Goal: Task Accomplishment & Management: Use online tool/utility

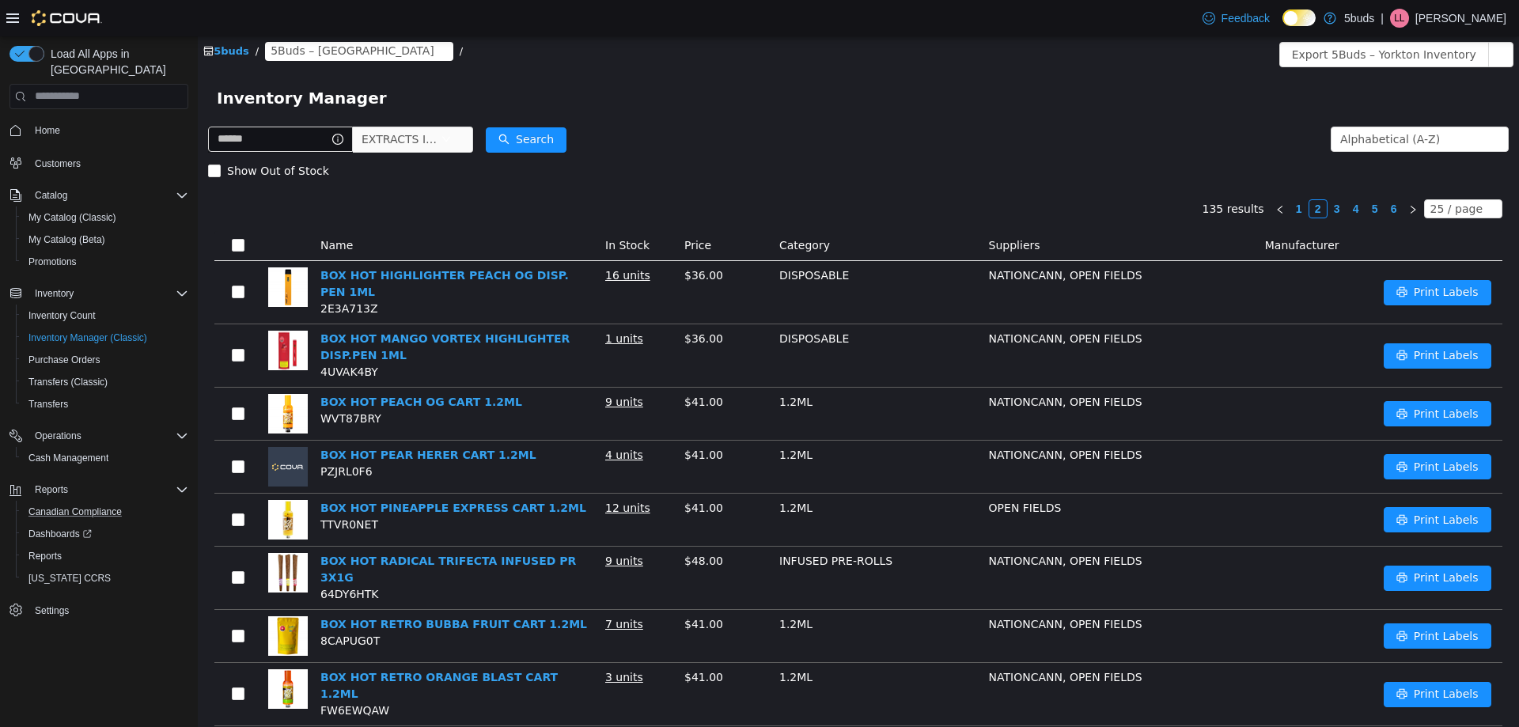
scroll to position [316, 0]
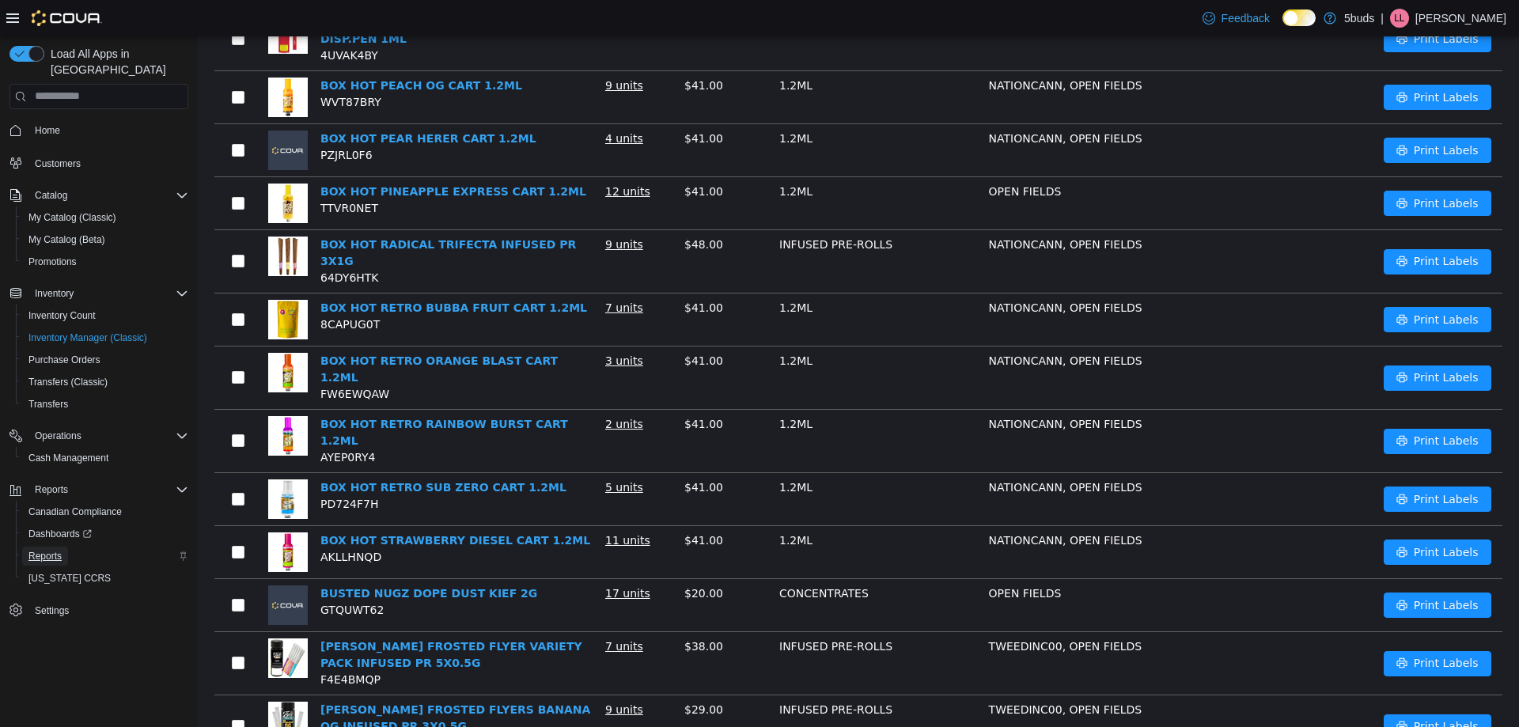
click at [39, 550] on span "Reports" at bounding box center [44, 556] width 33 height 13
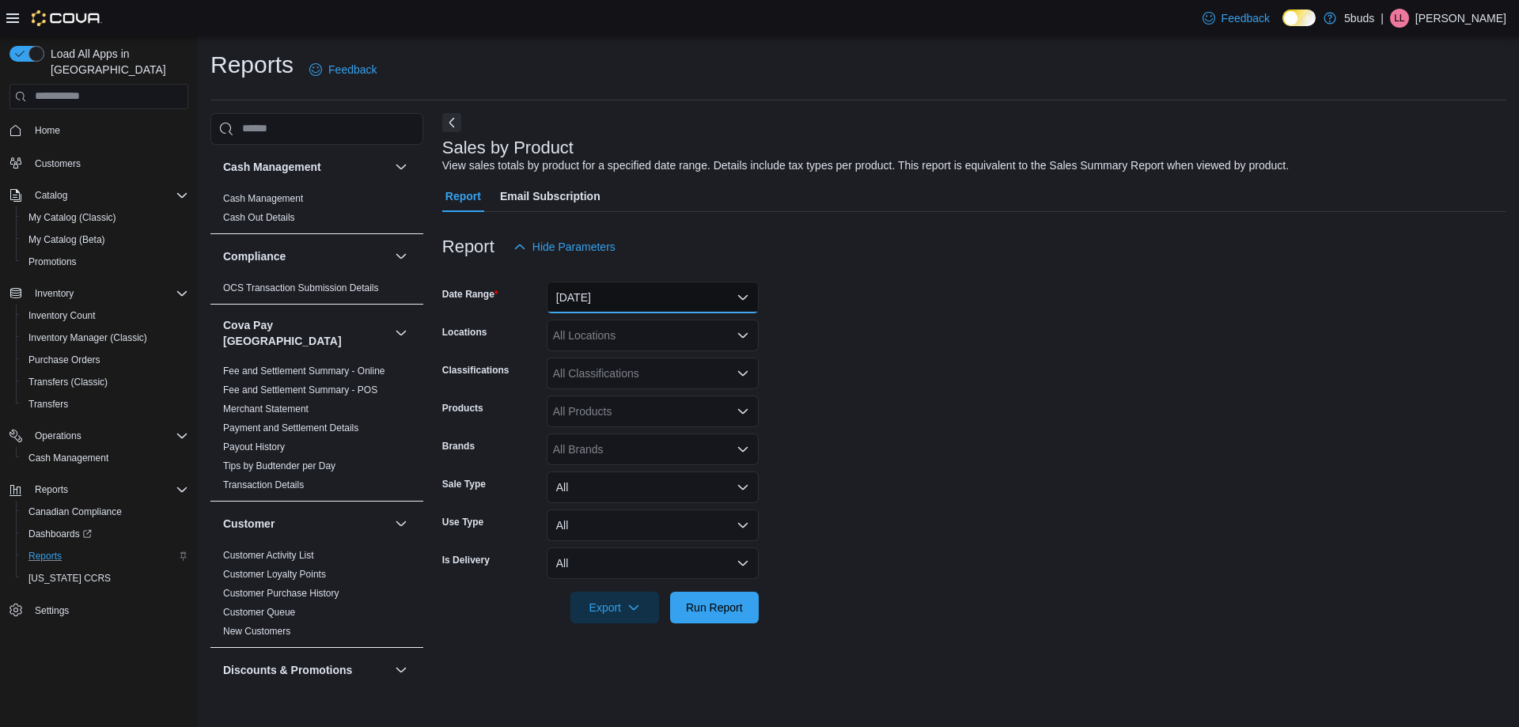
click at [667, 294] on button "[DATE]" at bounding box center [653, 298] width 212 height 32
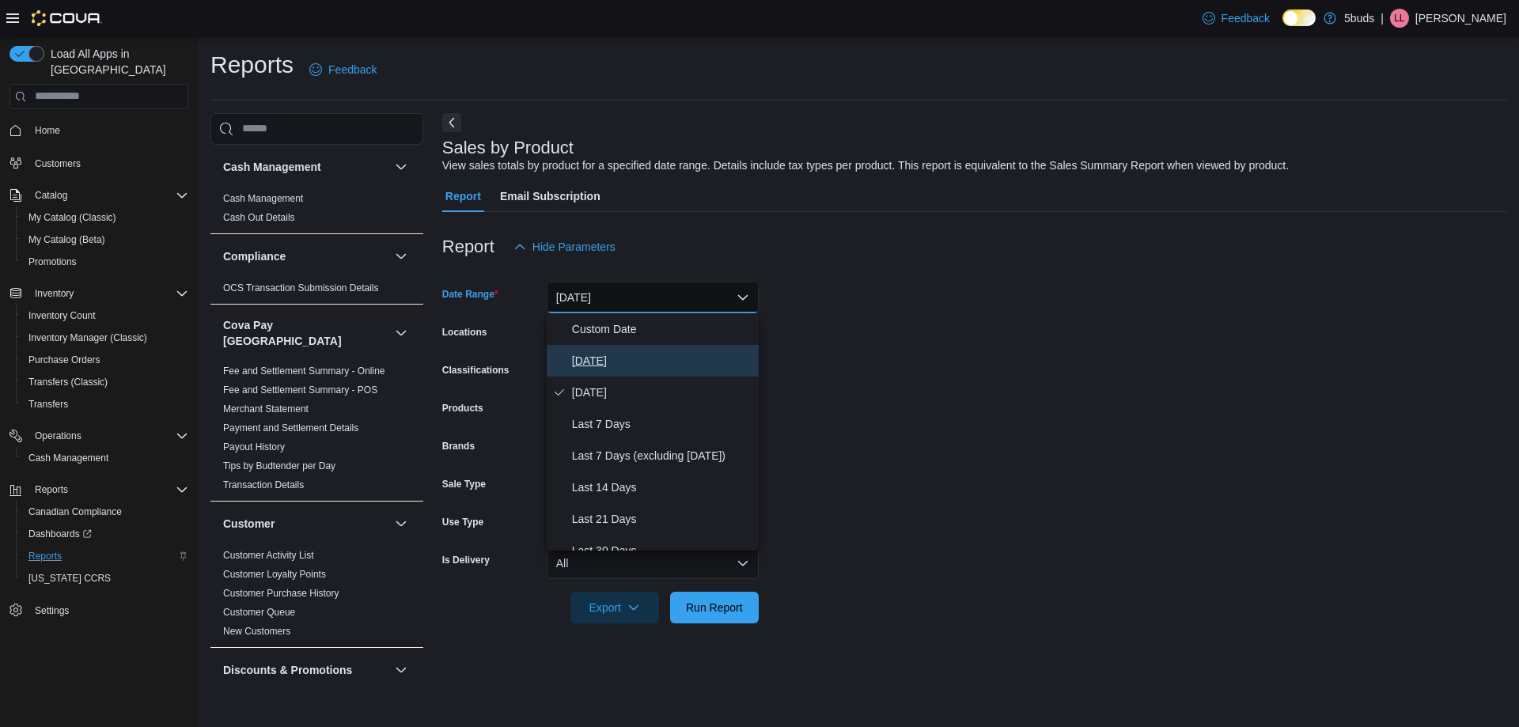
click at [578, 362] on span "[DATE]" at bounding box center [662, 360] width 180 height 19
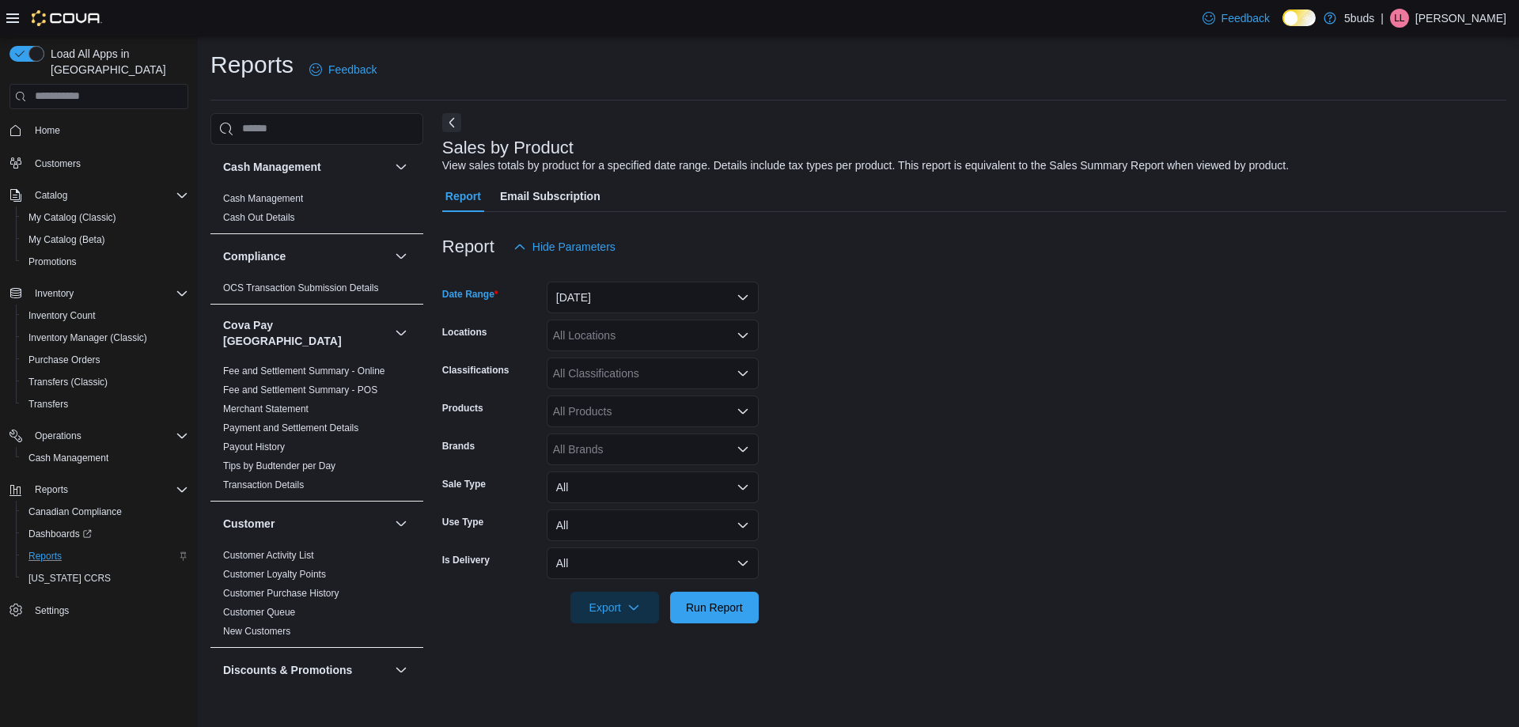
click at [583, 327] on div "All Locations" at bounding box center [653, 336] width 212 height 32
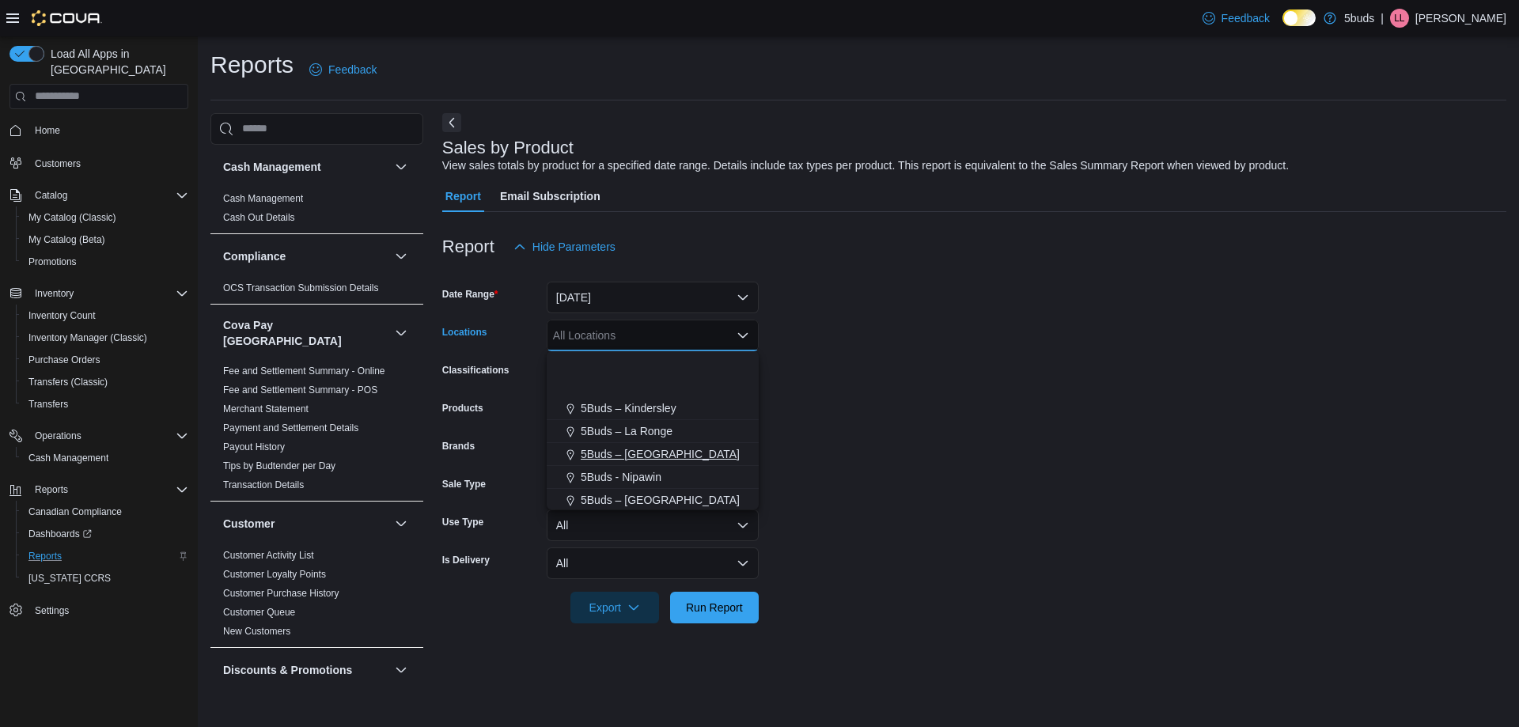
scroll to position [117, 0]
click at [611, 491] on span "5Buds – [GEOGRAPHIC_DATA]" at bounding box center [660, 498] width 159 height 16
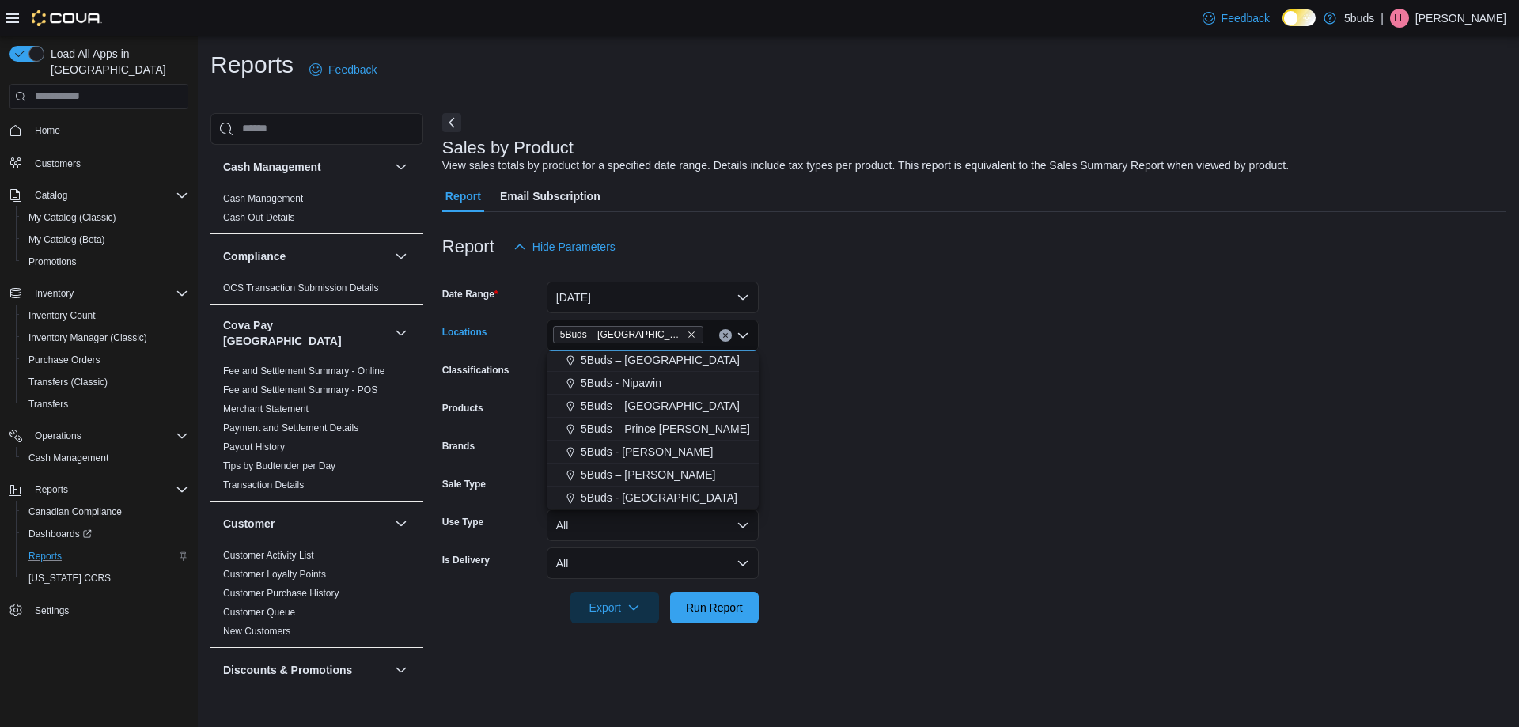
scroll to position [94, 0]
click at [1178, 335] on form "Date Range Today Locations 5Buds – Yorkton Combo box. Selected. 5Buds – Yorkton…" at bounding box center [974, 443] width 1064 height 361
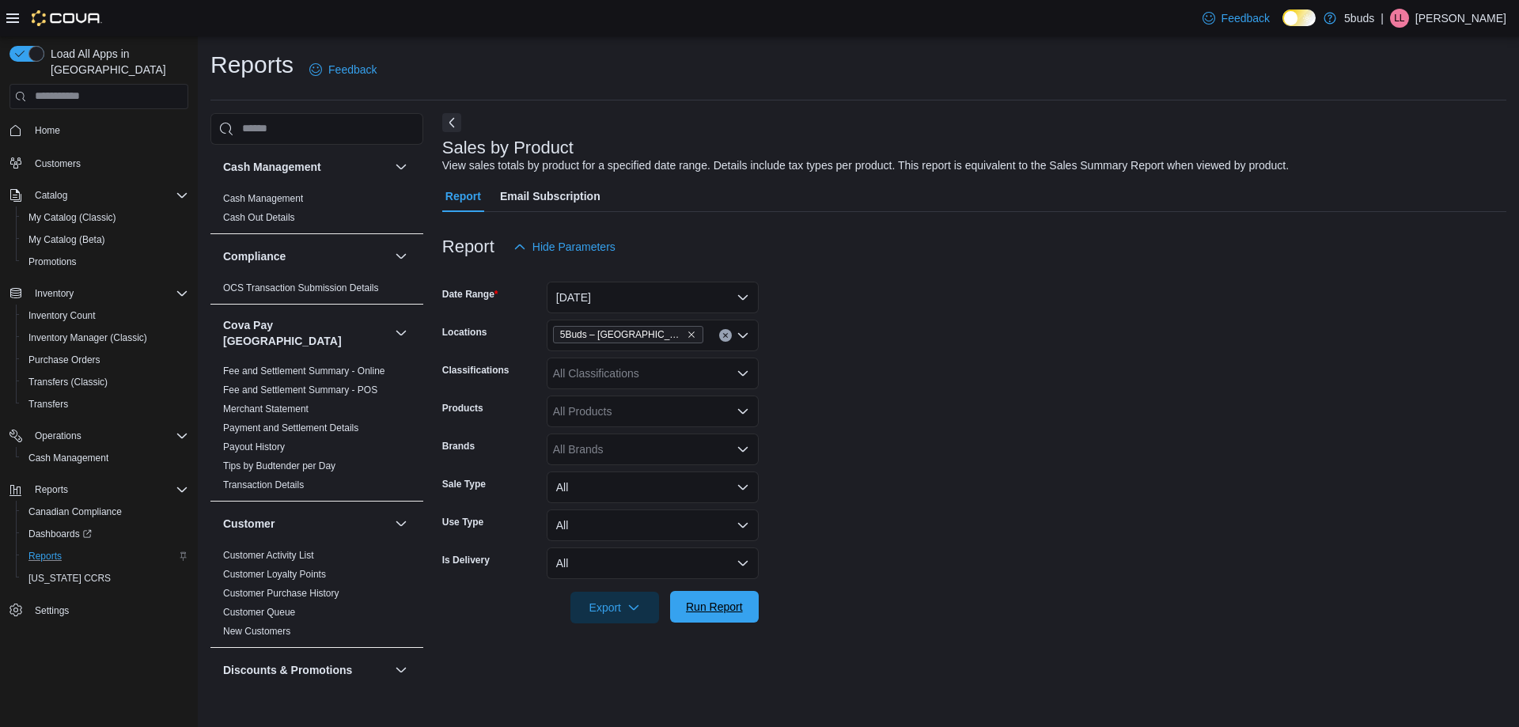
click at [724, 616] on span "Run Report" at bounding box center [715, 607] width 70 height 32
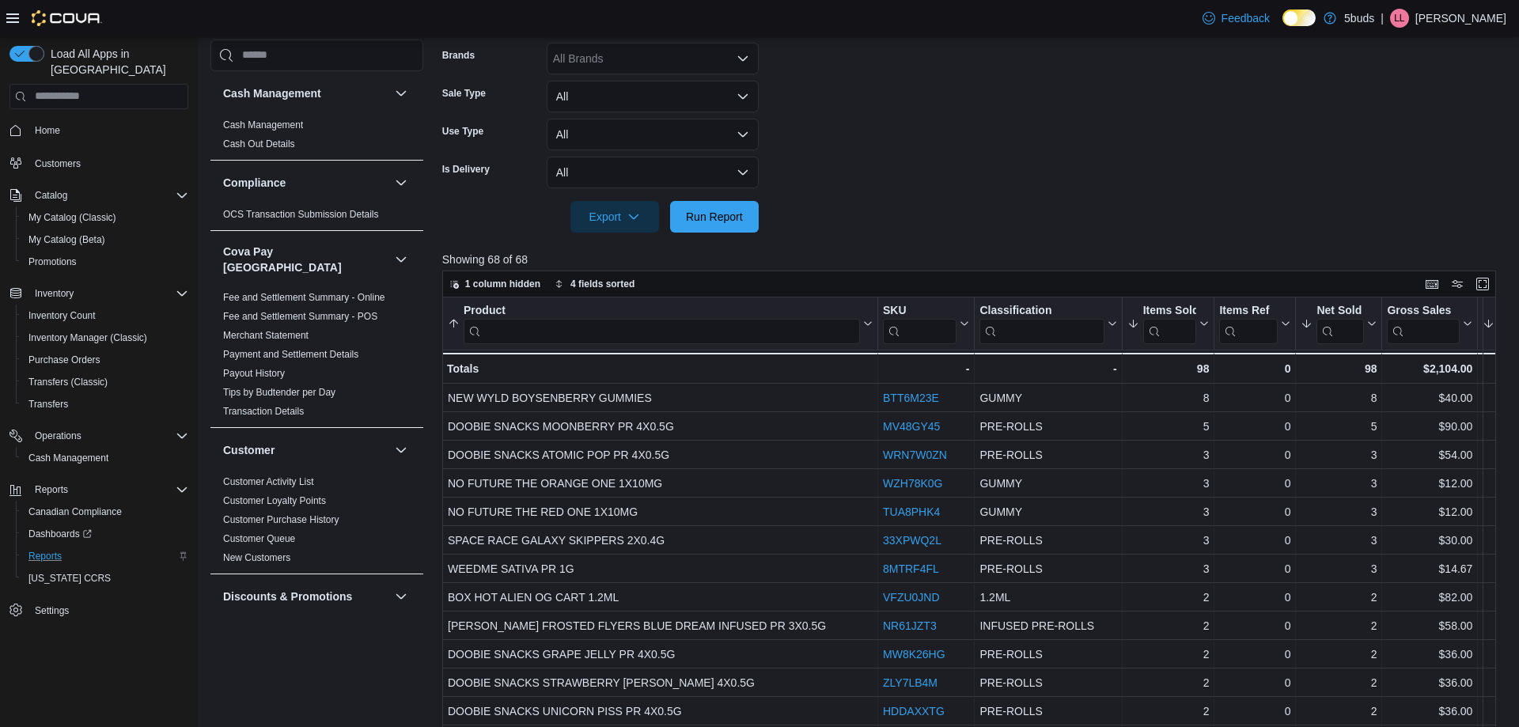
scroll to position [396, 0]
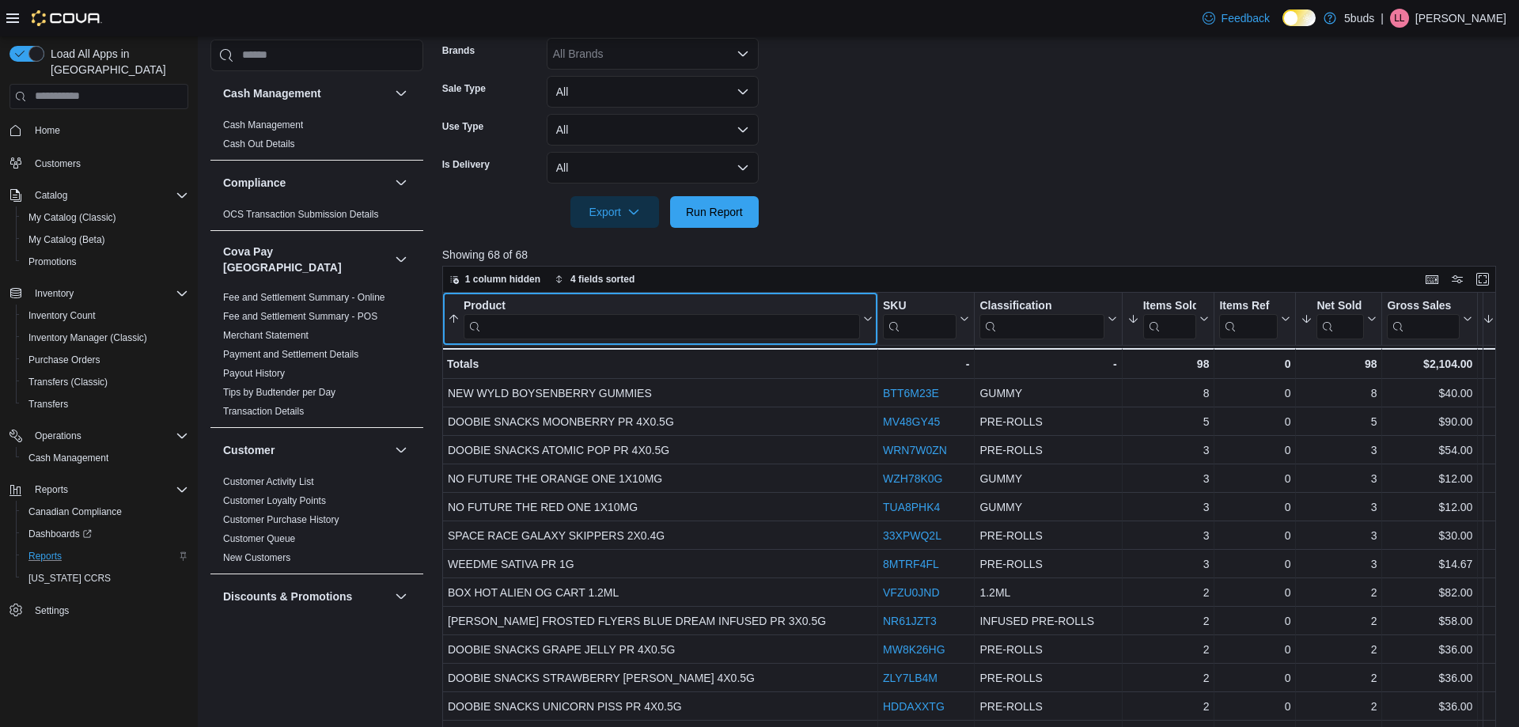
click at [628, 325] on input "search" at bounding box center [662, 326] width 396 height 25
click at [821, 324] on input "search" at bounding box center [662, 326] width 396 height 25
type input "********"
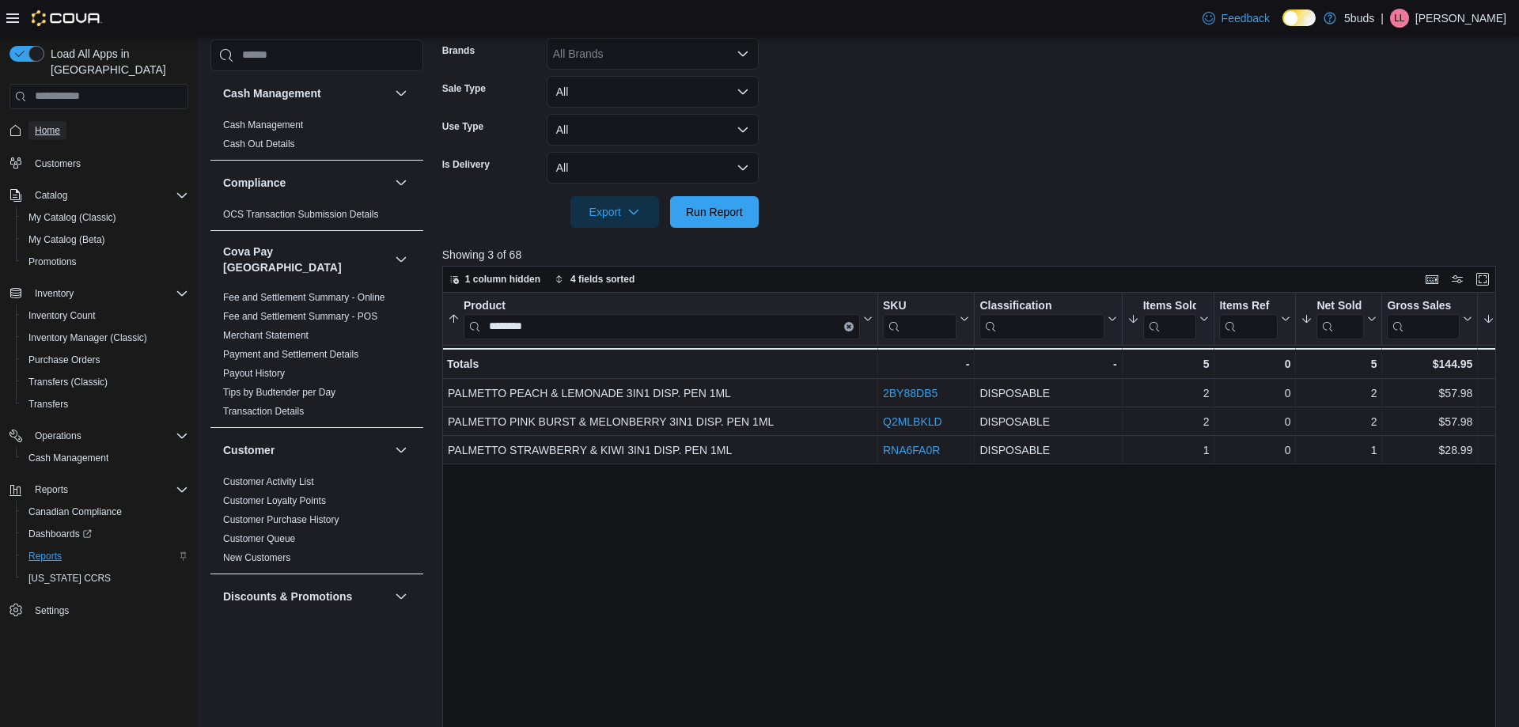
click at [46, 121] on span "Home" at bounding box center [47, 130] width 25 height 19
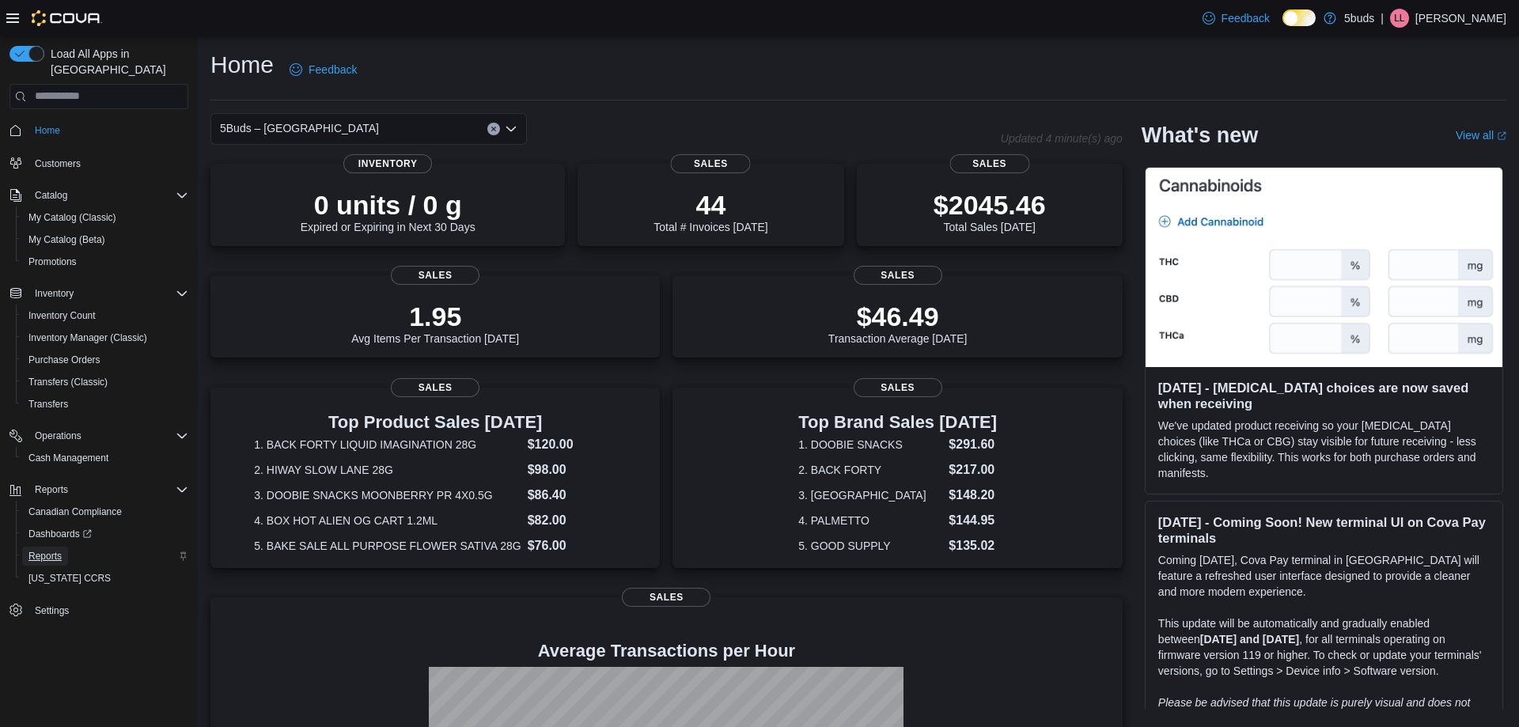
click at [47, 550] on span "Reports" at bounding box center [44, 556] width 33 height 13
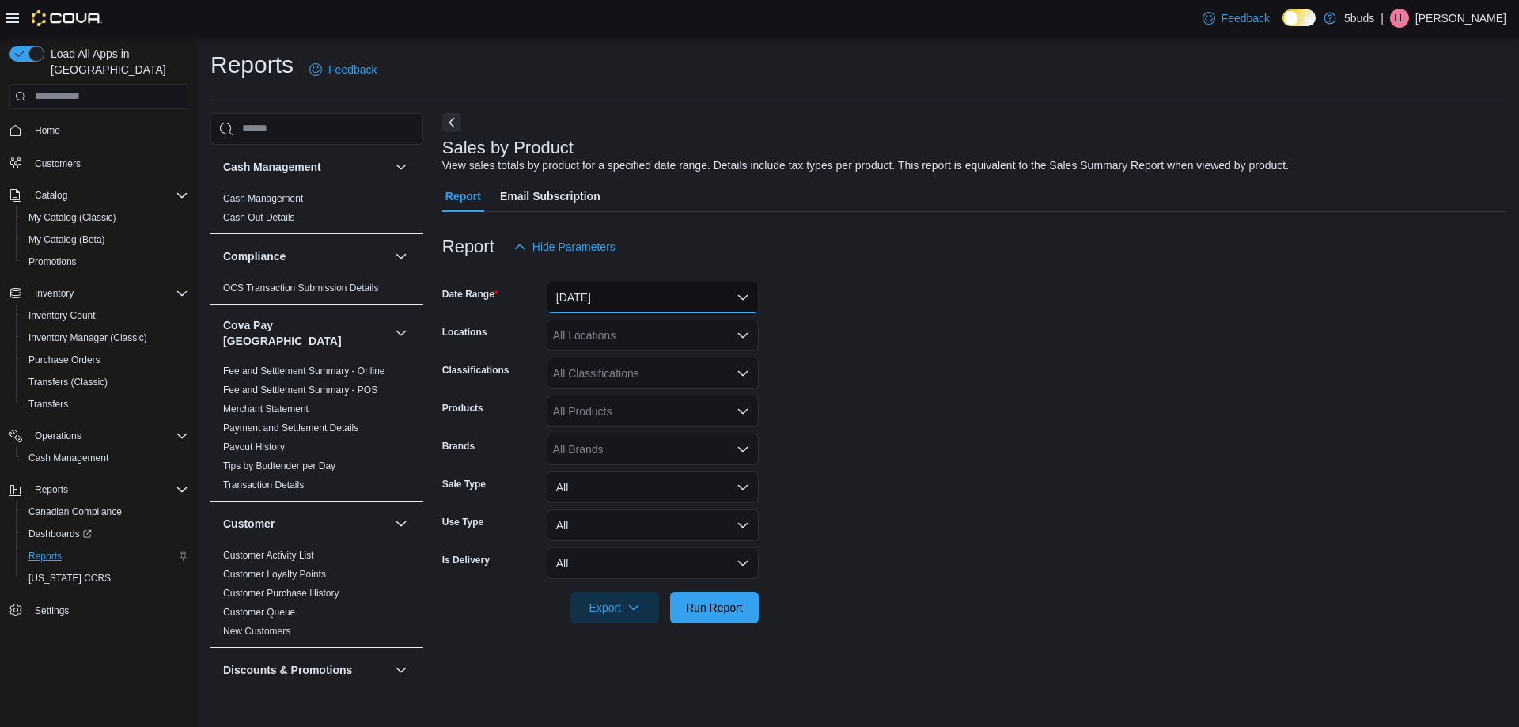
click at [579, 298] on button "[DATE]" at bounding box center [653, 298] width 212 height 32
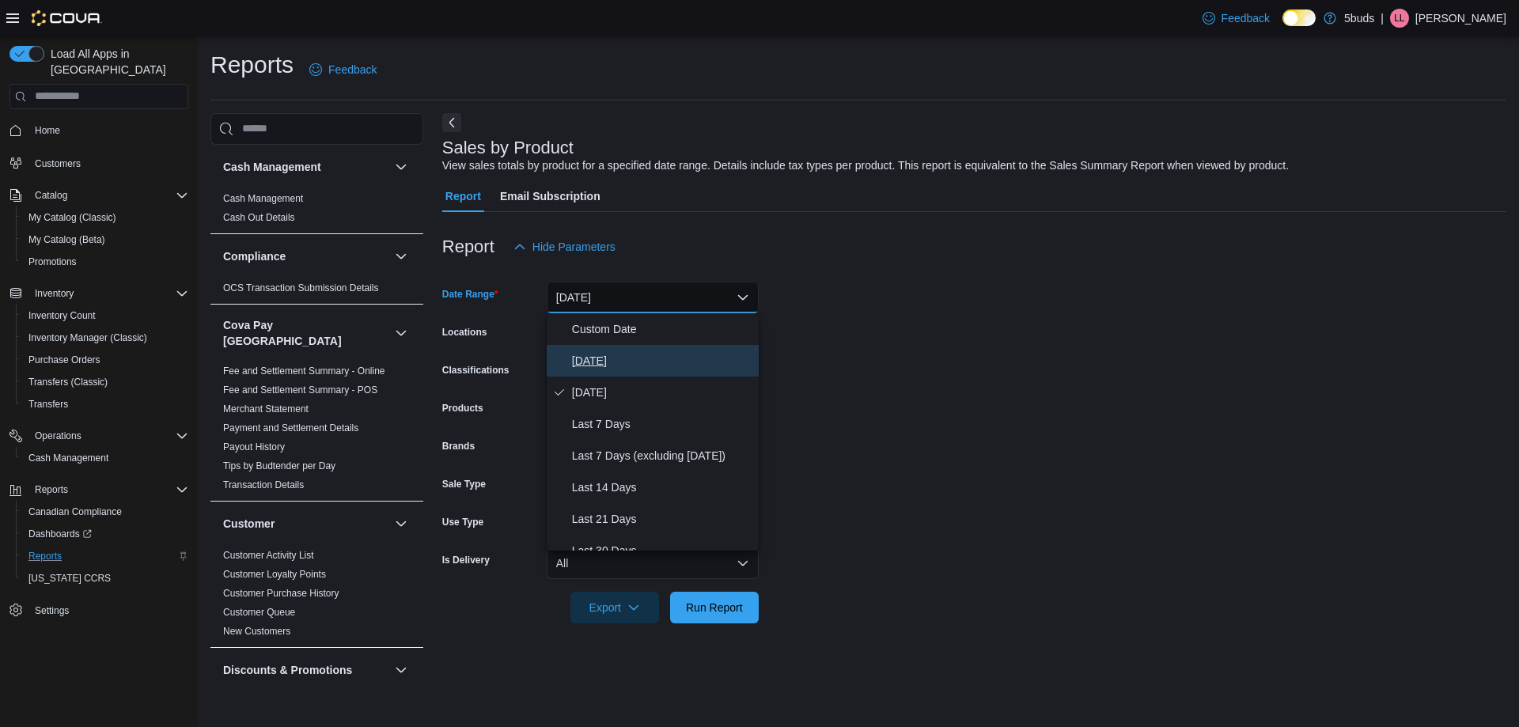
click at [579, 357] on span "[DATE]" at bounding box center [662, 360] width 180 height 19
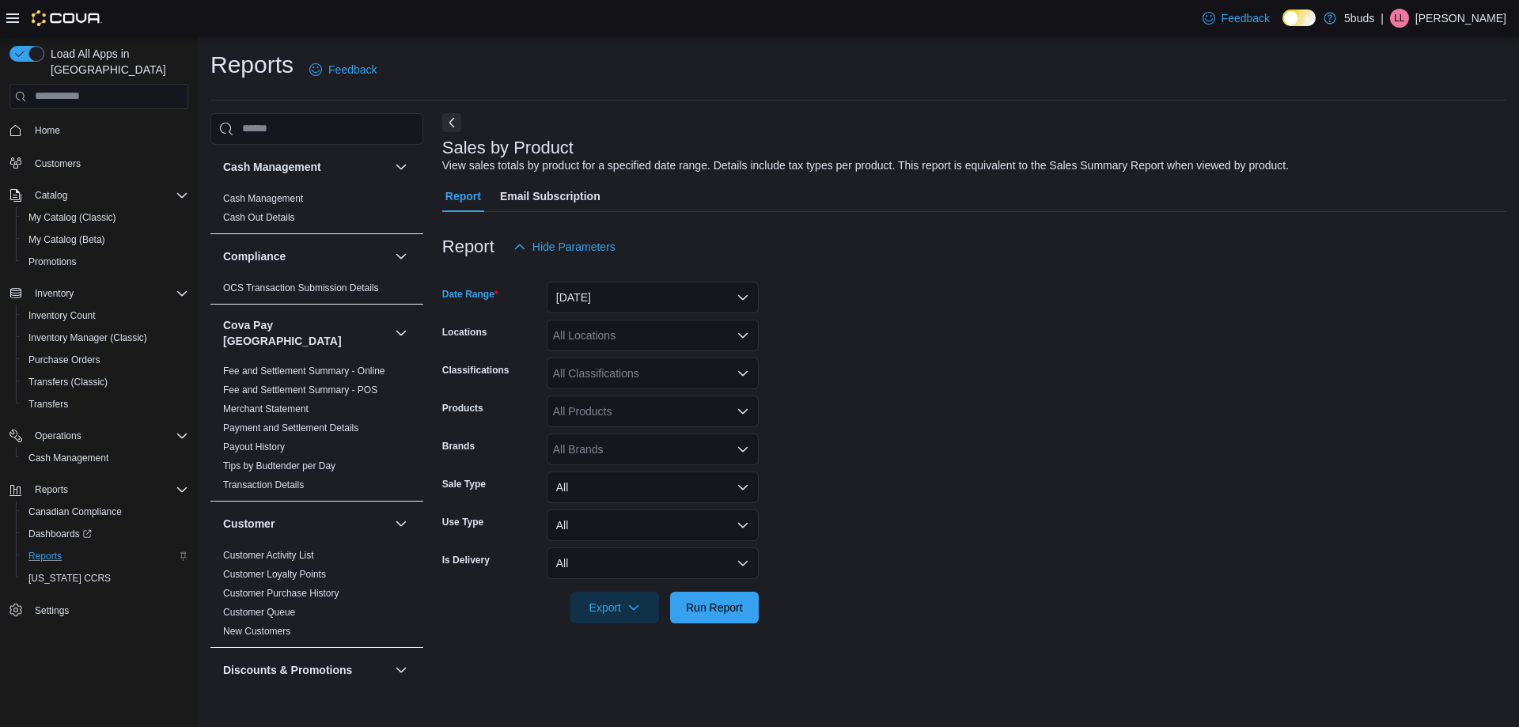
click at [584, 327] on div "All Locations" at bounding box center [653, 336] width 212 height 32
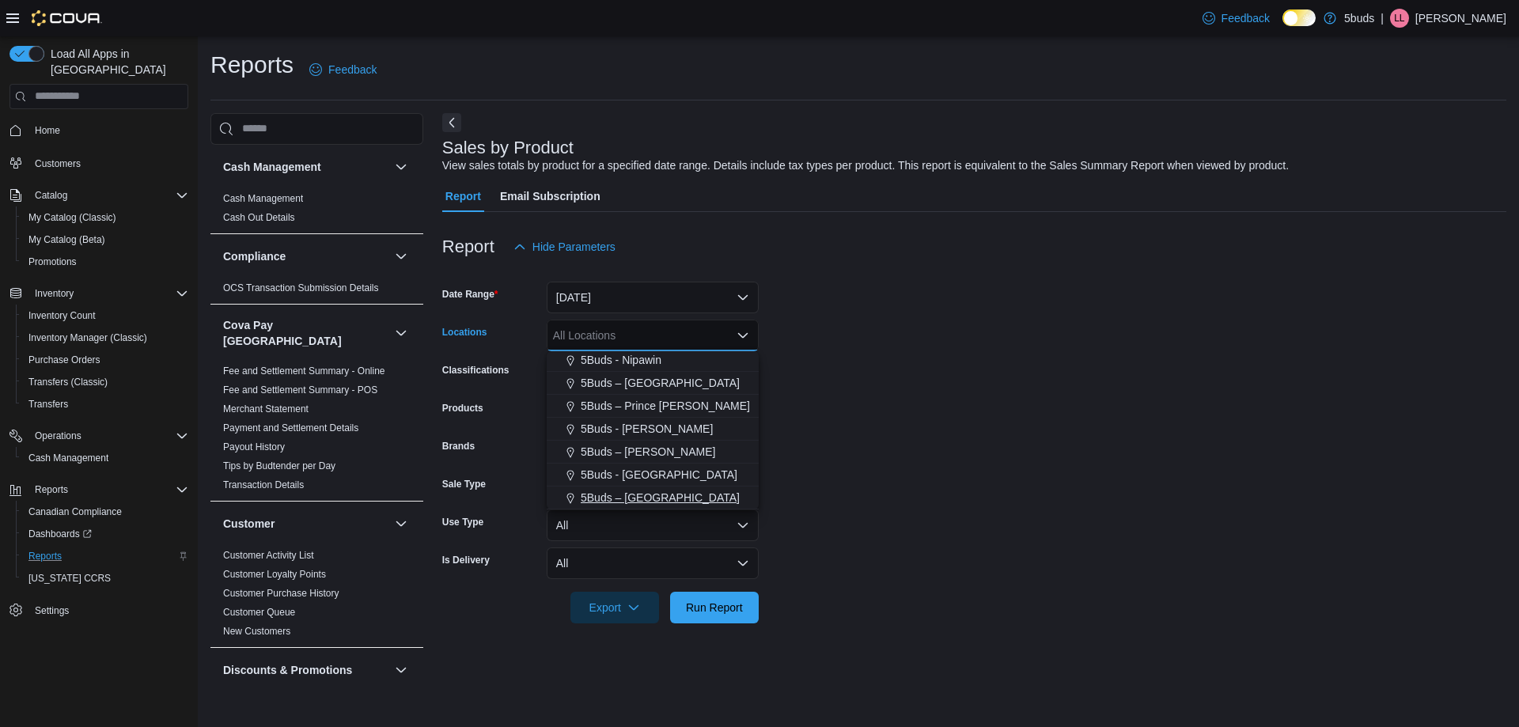
click at [638, 502] on span "5Buds – [GEOGRAPHIC_DATA]" at bounding box center [660, 498] width 159 height 16
click at [901, 475] on form "Date Range Today Locations 5Buds – Yorkton Combo box. Selected. 5Buds – Yorkton…" at bounding box center [974, 443] width 1064 height 361
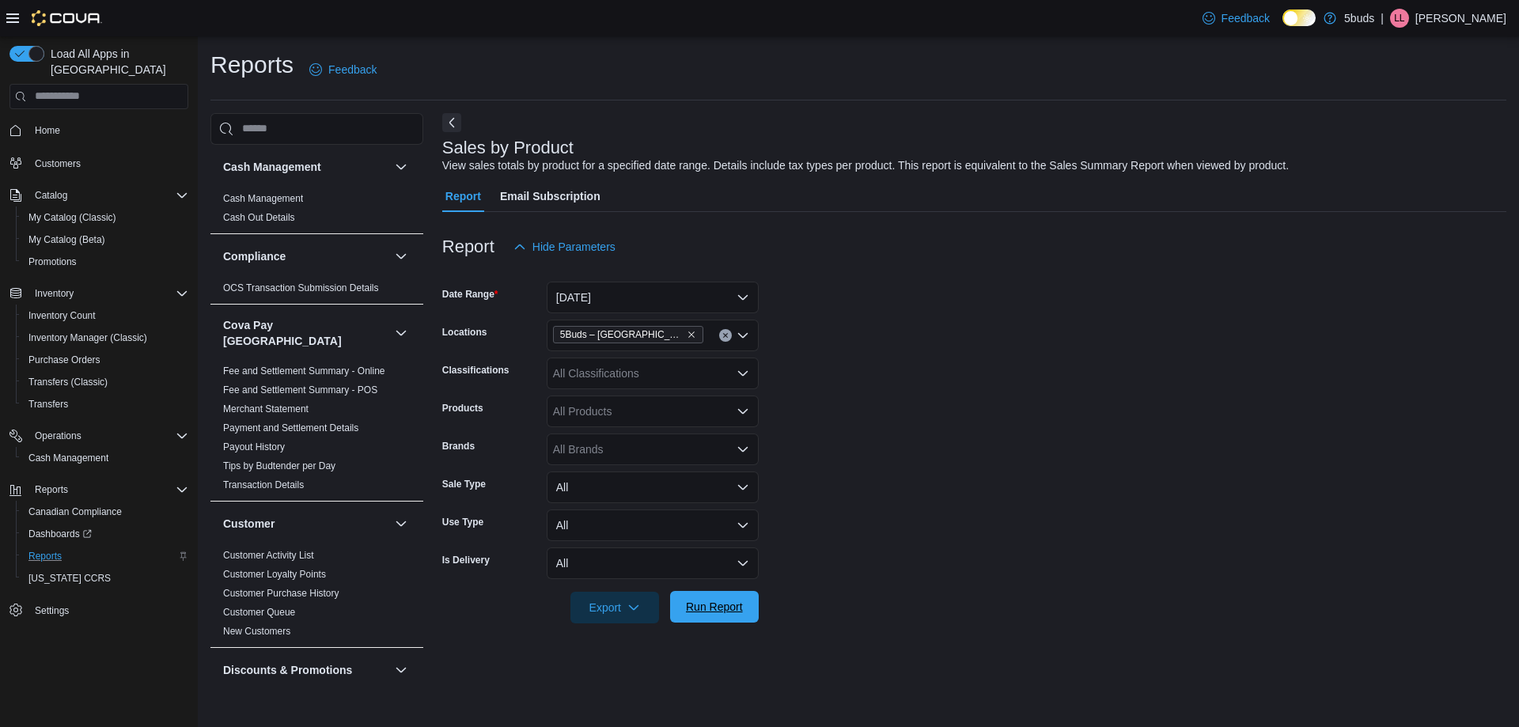
click at [737, 598] on span "Run Report" at bounding box center [715, 607] width 70 height 32
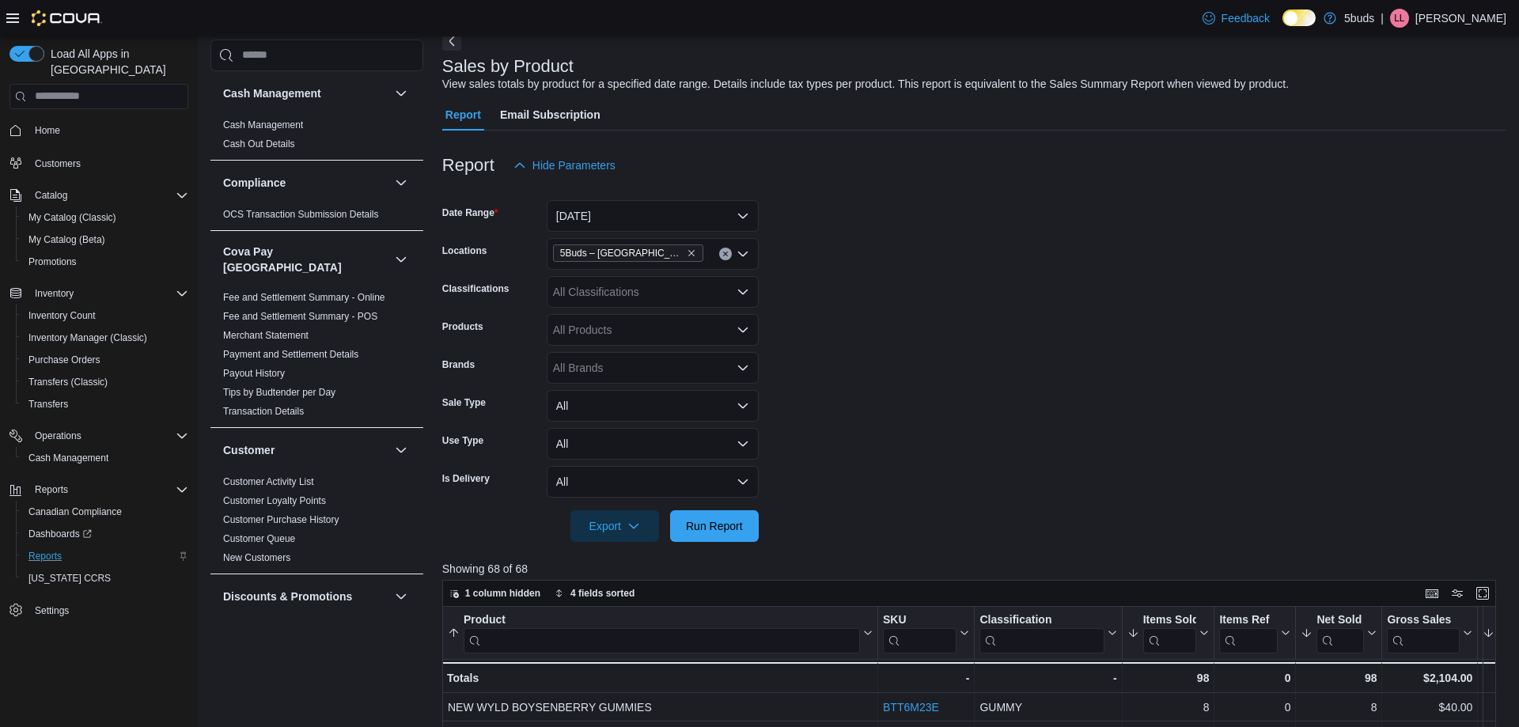
scroll to position [158, 0]
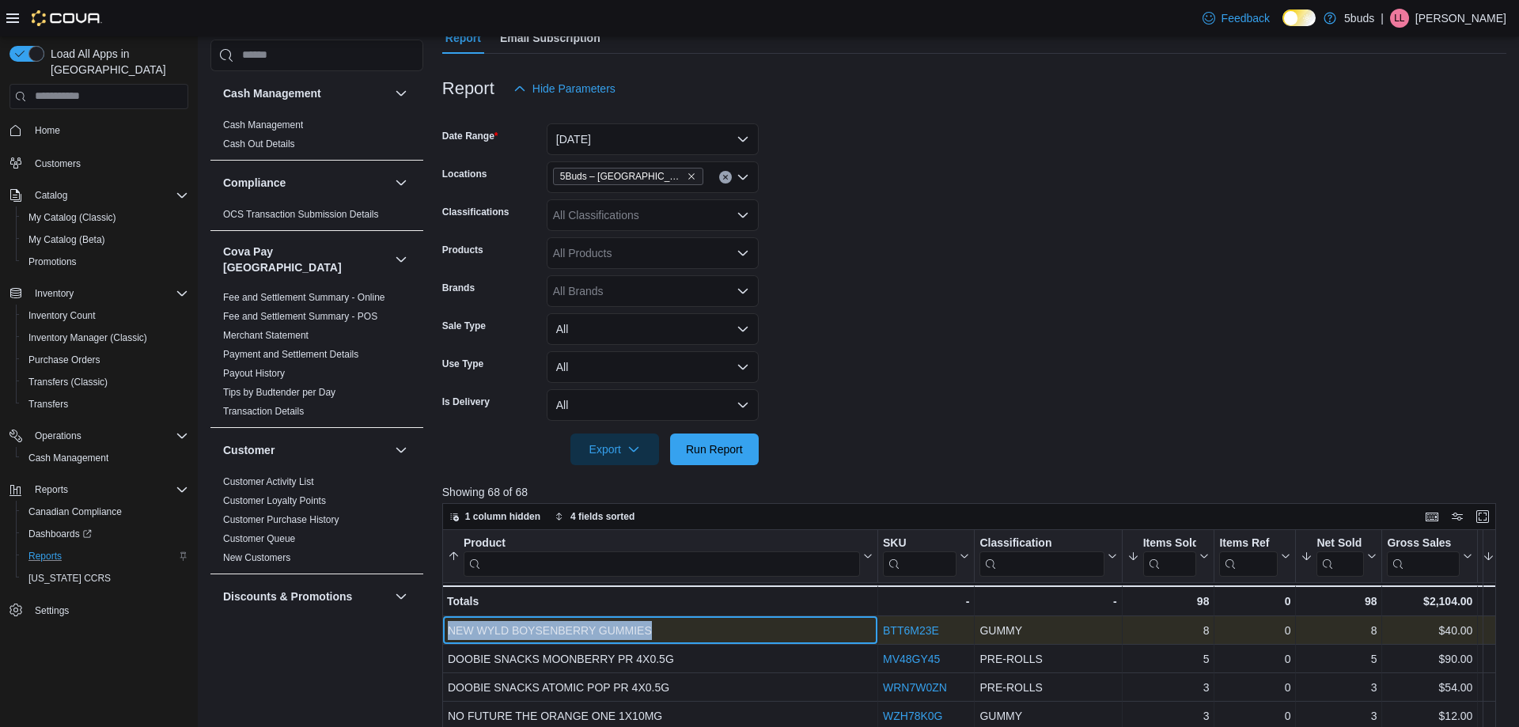
drag, startPoint x: 448, startPoint y: 632, endPoint x: 649, endPoint y: 634, distance: 201.0
click at [649, 634] on div "NEW WYLD BOYSENBERRY GUMMIES" at bounding box center [660, 630] width 425 height 19
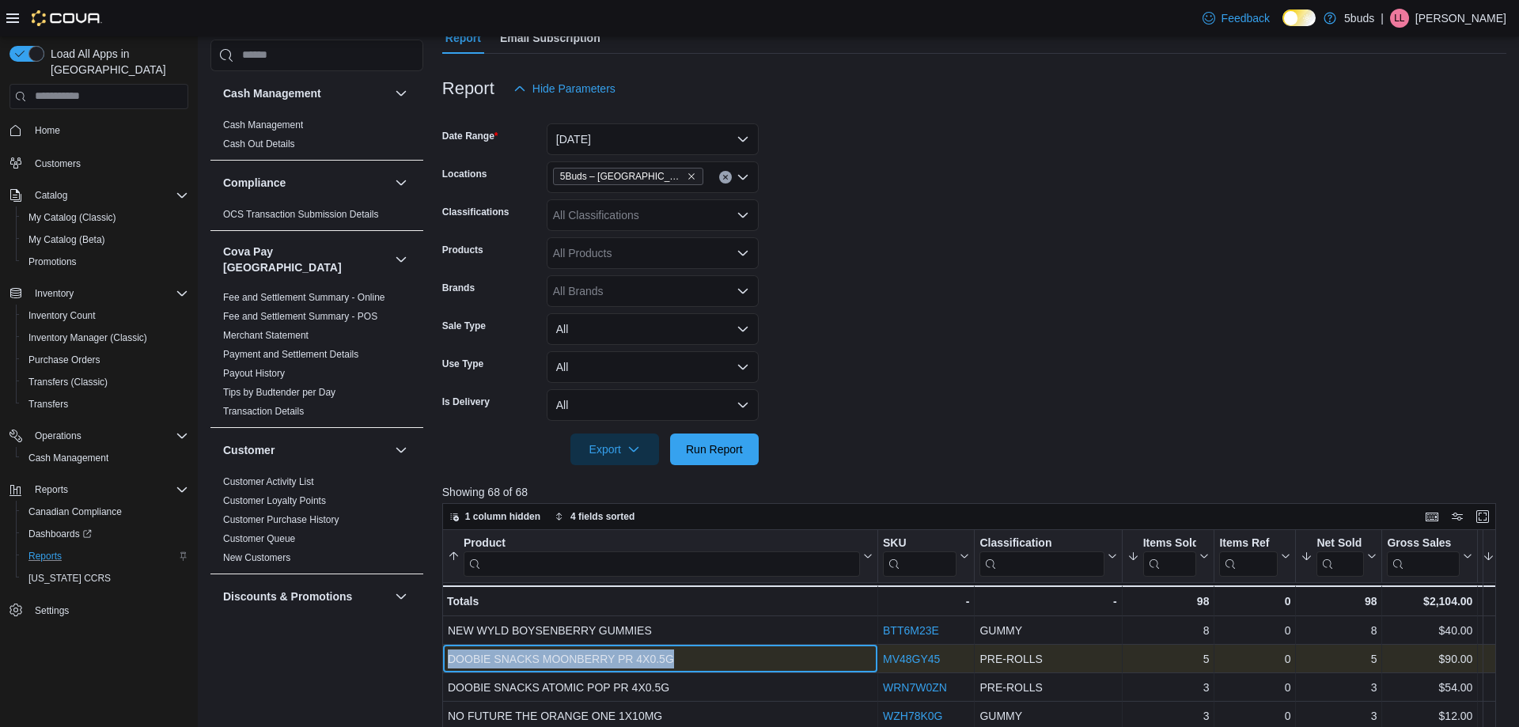
drag, startPoint x: 447, startPoint y: 664, endPoint x: 680, endPoint y: 661, distance: 232.6
click at [680, 661] on div "DOOBIE SNACKS MOONBERRY PR 4X0.5G - Product, column 1, row 2" at bounding box center [660, 659] width 436 height 28
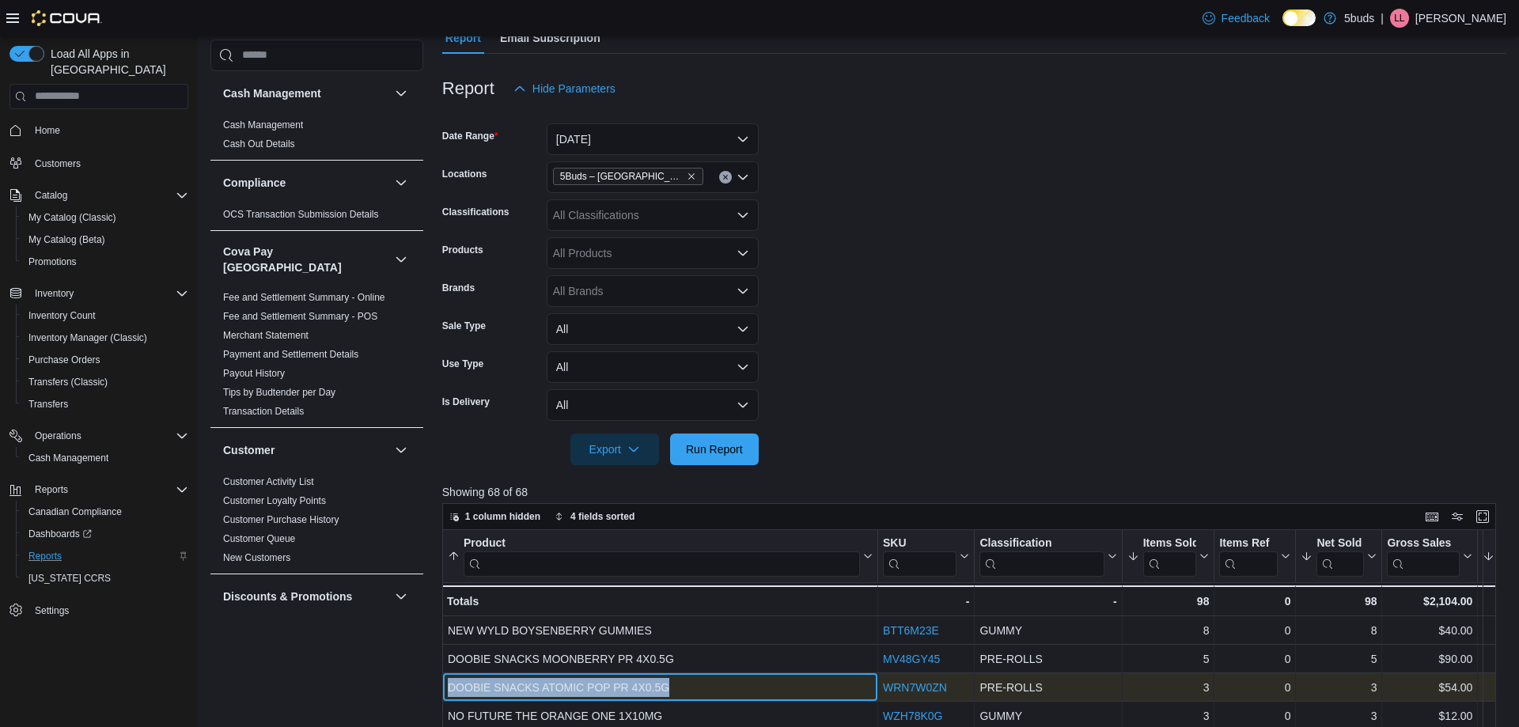
drag, startPoint x: 483, startPoint y: 689, endPoint x: 676, endPoint y: 688, distance: 193.8
click at [676, 688] on div "DOOBIE SNACKS ATOMIC POP PR 4X0.5G" at bounding box center [660, 687] width 425 height 19
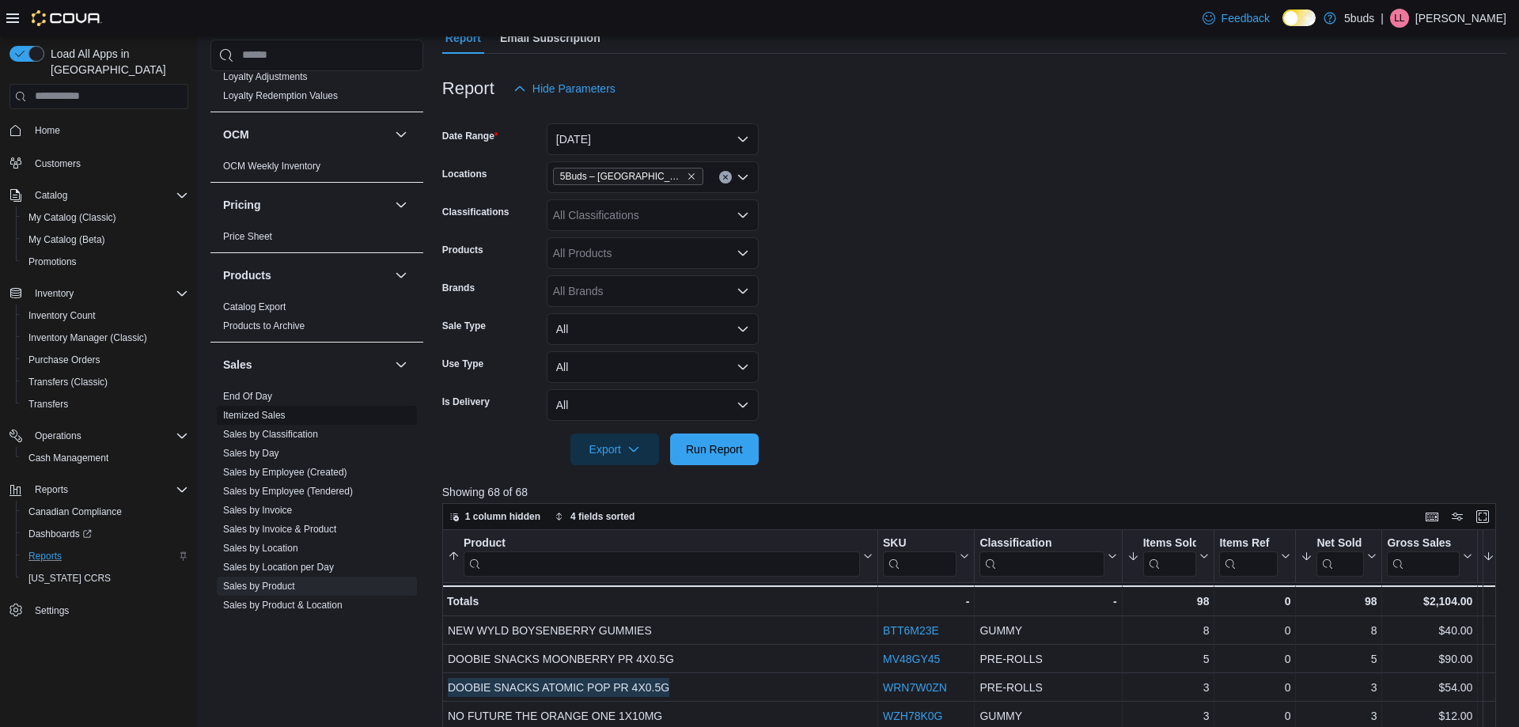
scroll to position [1165, 0]
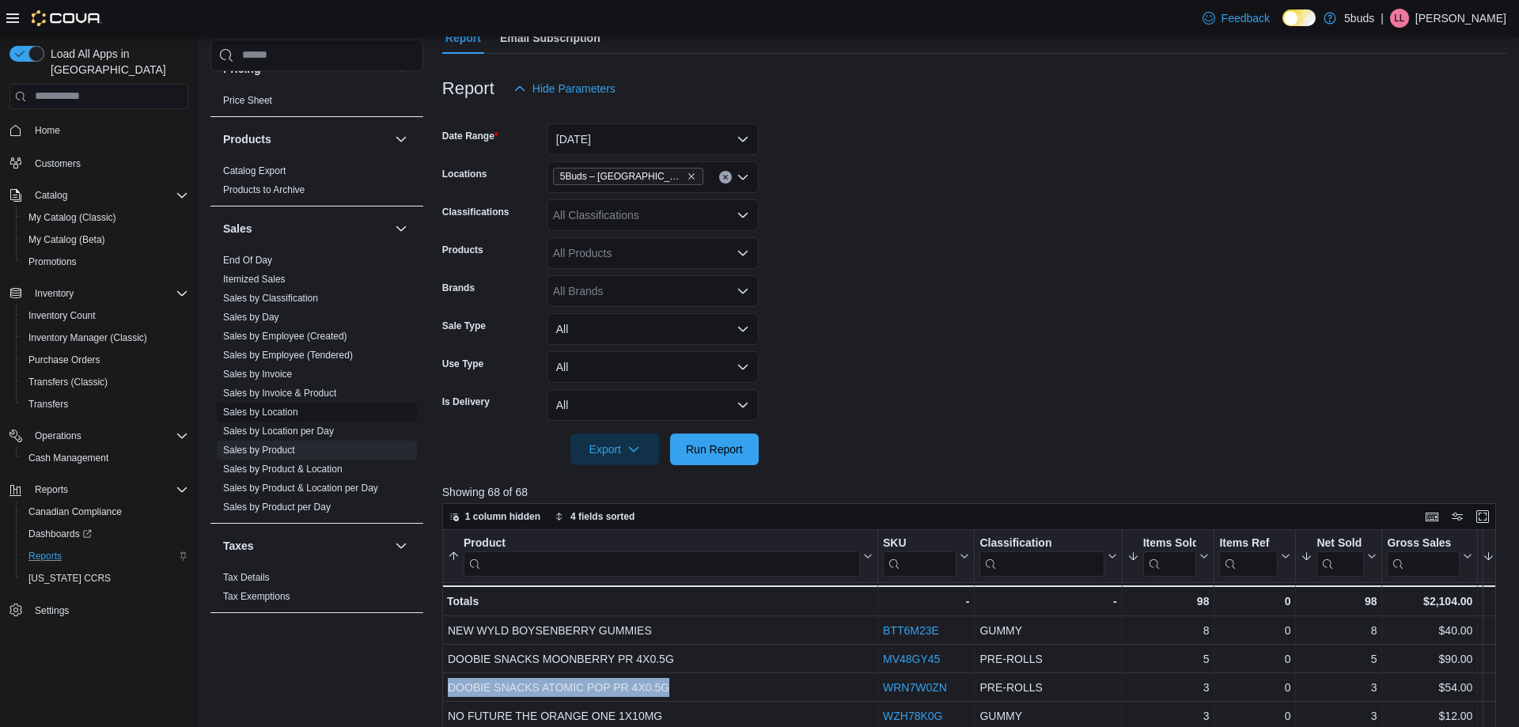
drag, startPoint x: 244, startPoint y: 395, endPoint x: 1117, endPoint y: 474, distance: 876.2
click at [244, 407] on link "Sales by Location" at bounding box center [260, 412] width 75 height 11
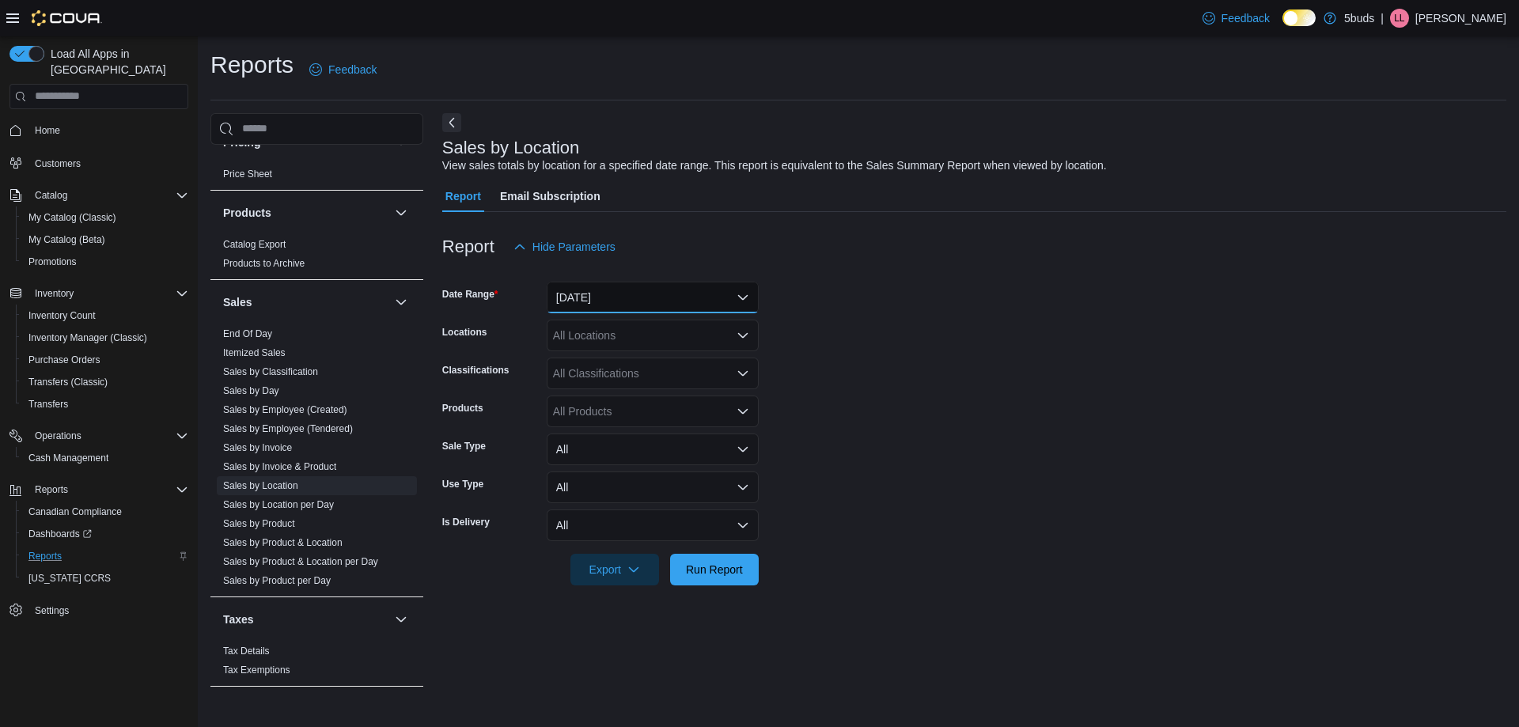
click at [619, 294] on button "[DATE]" at bounding box center [653, 298] width 212 height 32
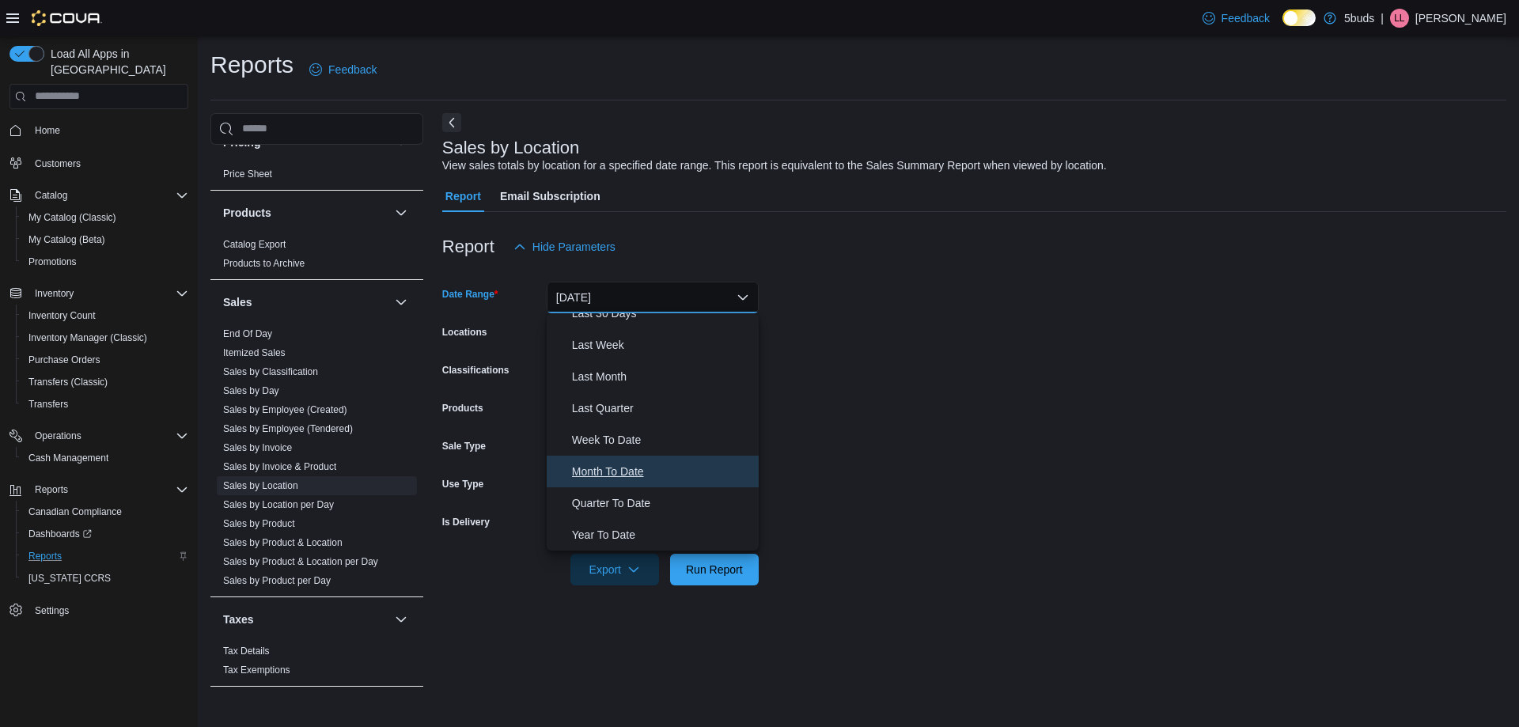
click at [595, 462] on span "Month To Date" at bounding box center [662, 471] width 180 height 19
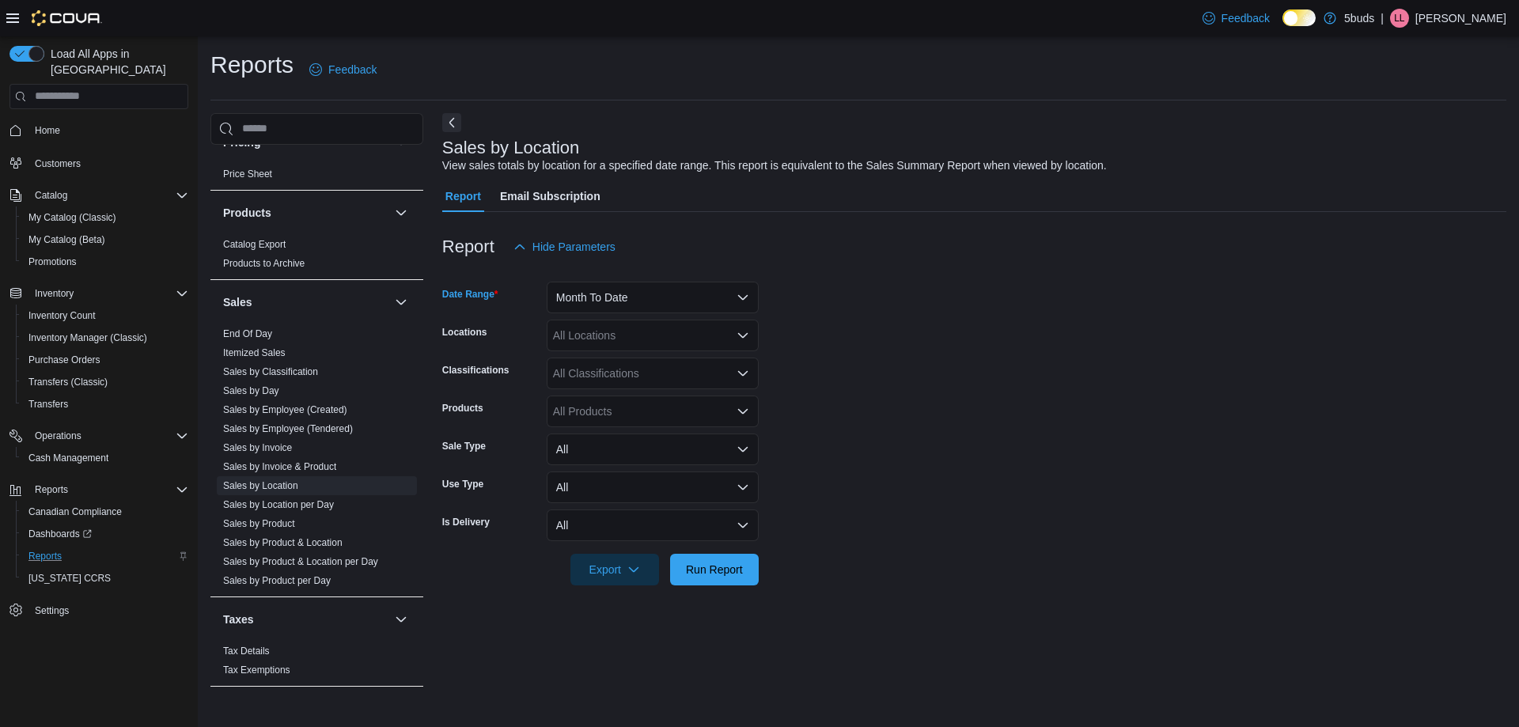
click at [643, 325] on div "All Locations" at bounding box center [653, 336] width 212 height 32
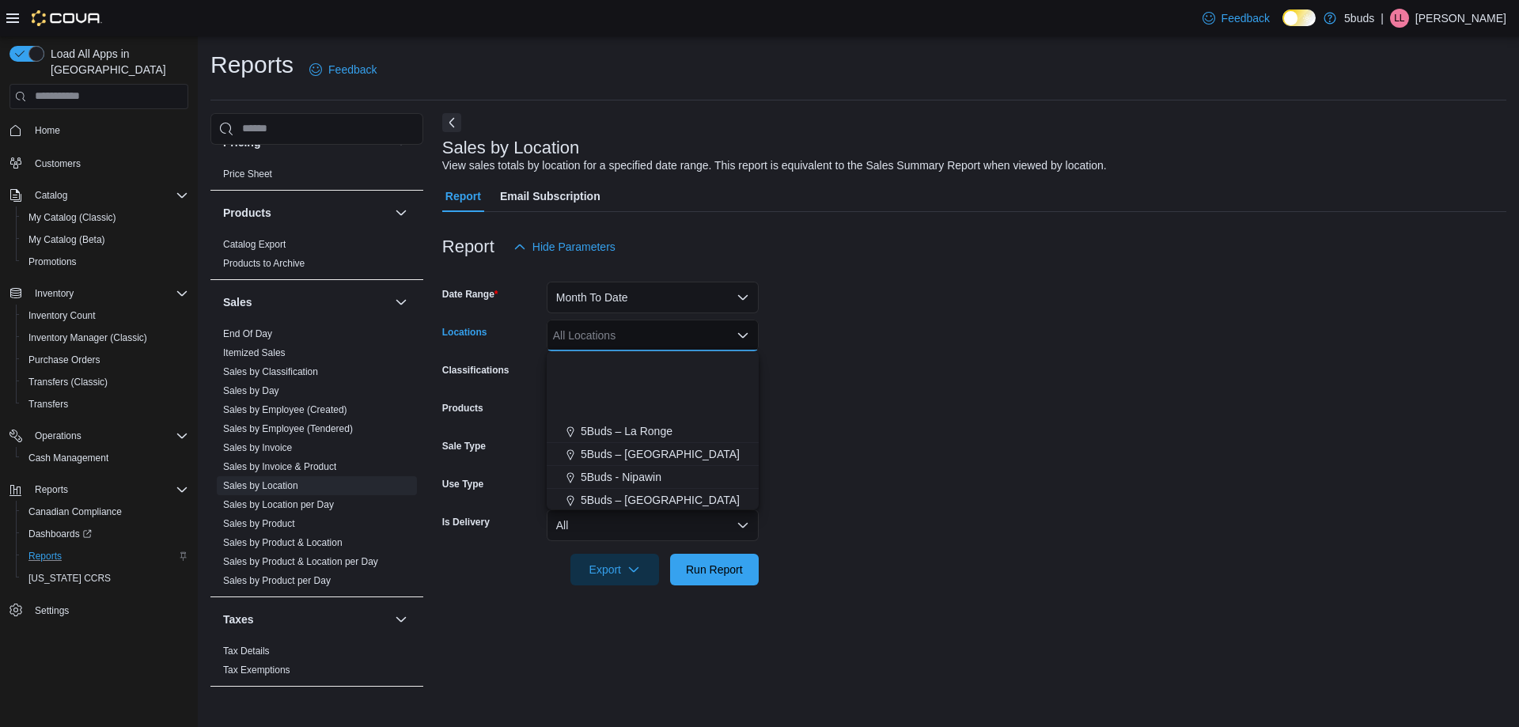
scroll to position [117, 0]
click at [614, 494] on span "5Buds – [GEOGRAPHIC_DATA]" at bounding box center [660, 498] width 159 height 16
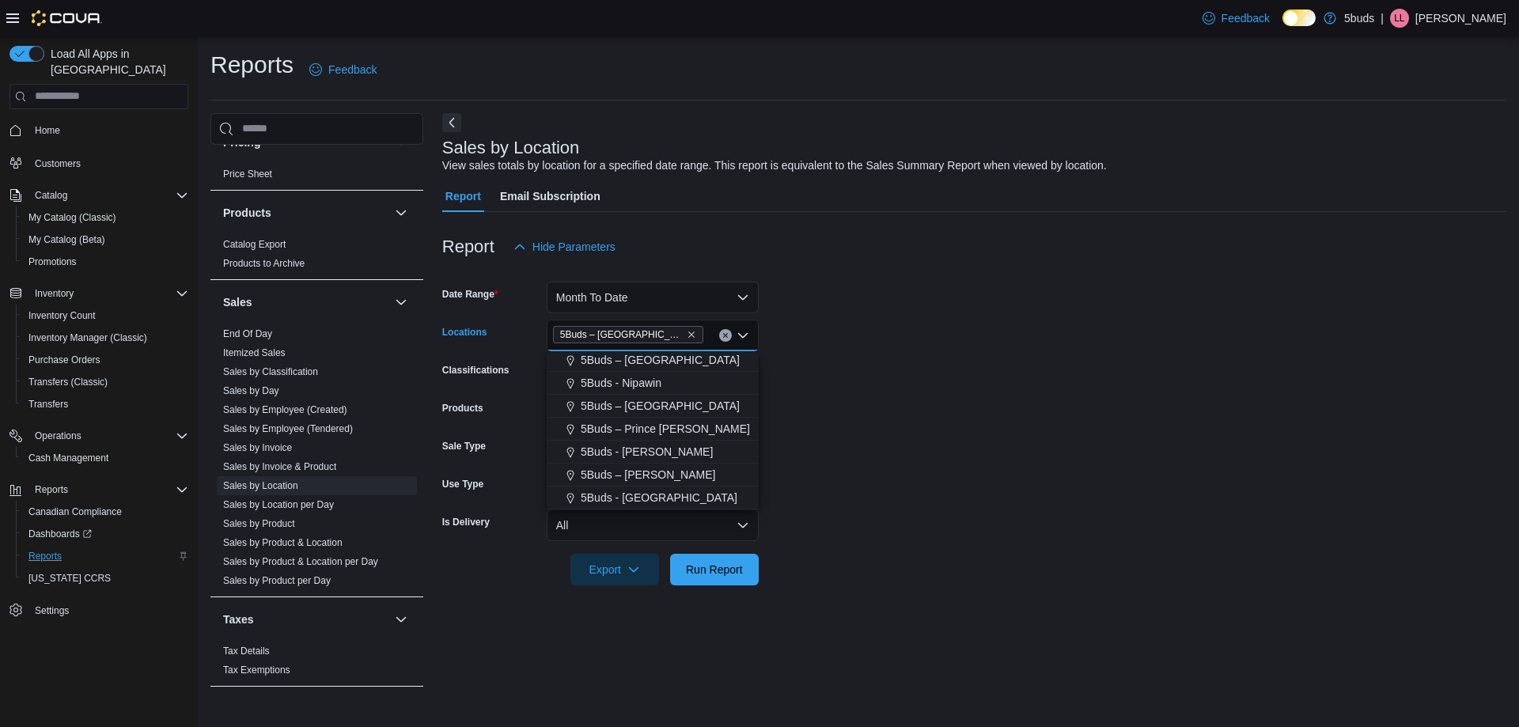
scroll to position [94, 0]
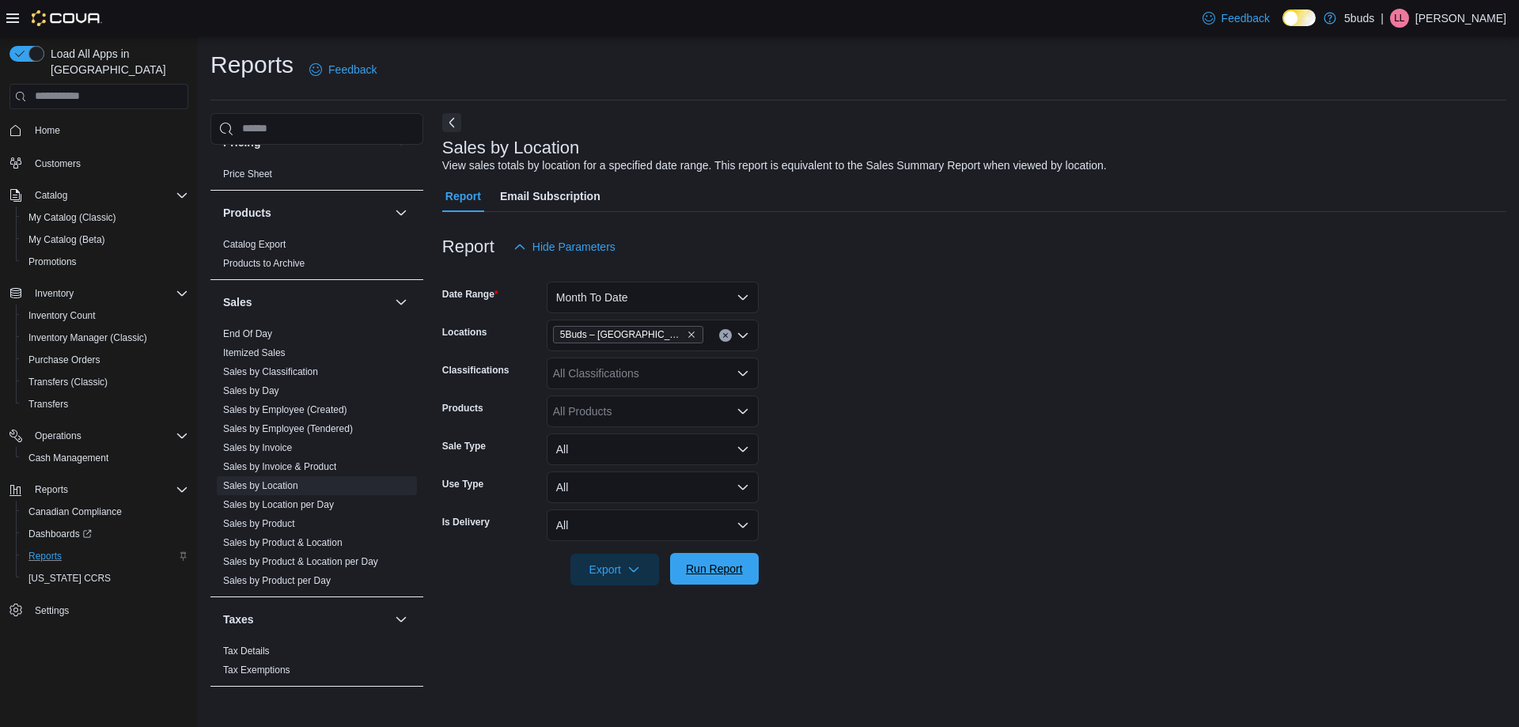
click at [722, 569] on span "Run Report" at bounding box center [714, 569] width 57 height 16
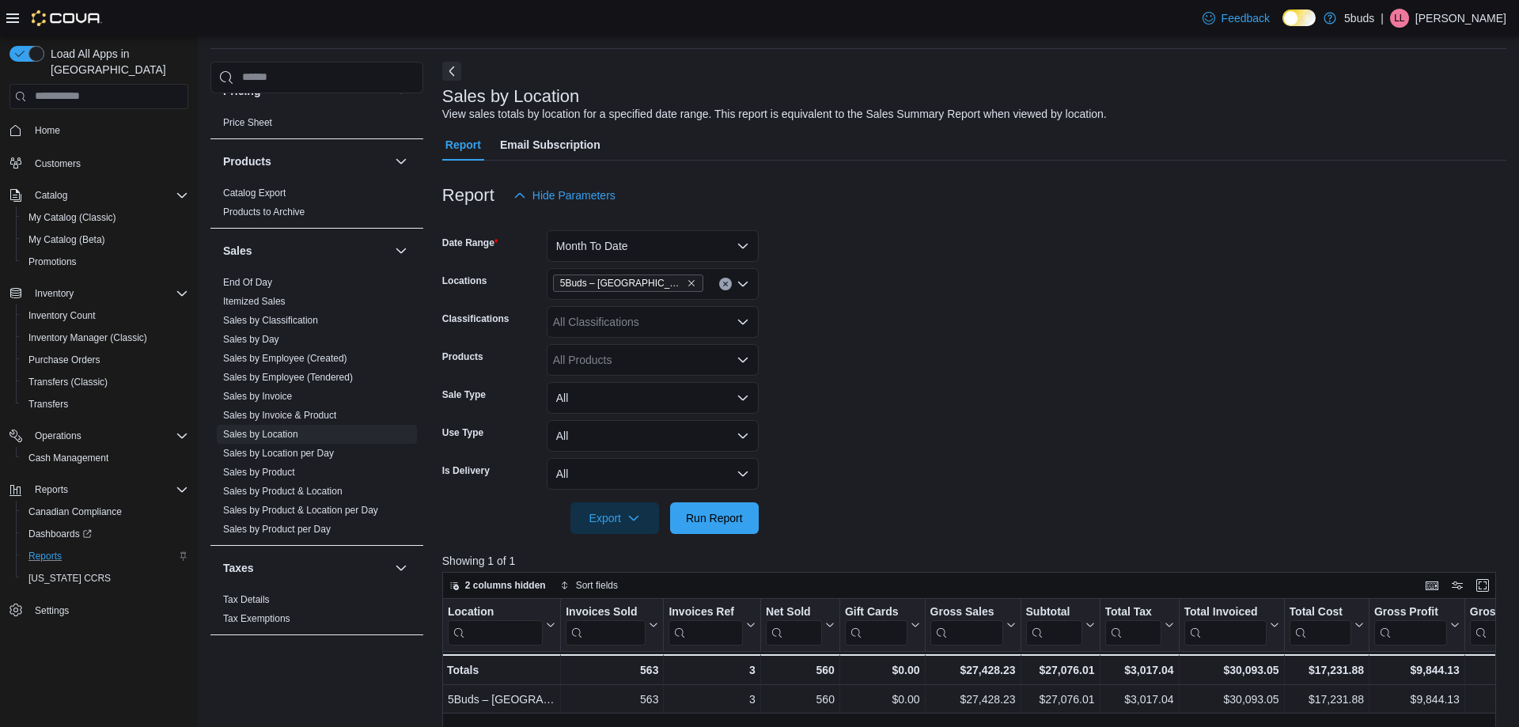
scroll to position [79, 0]
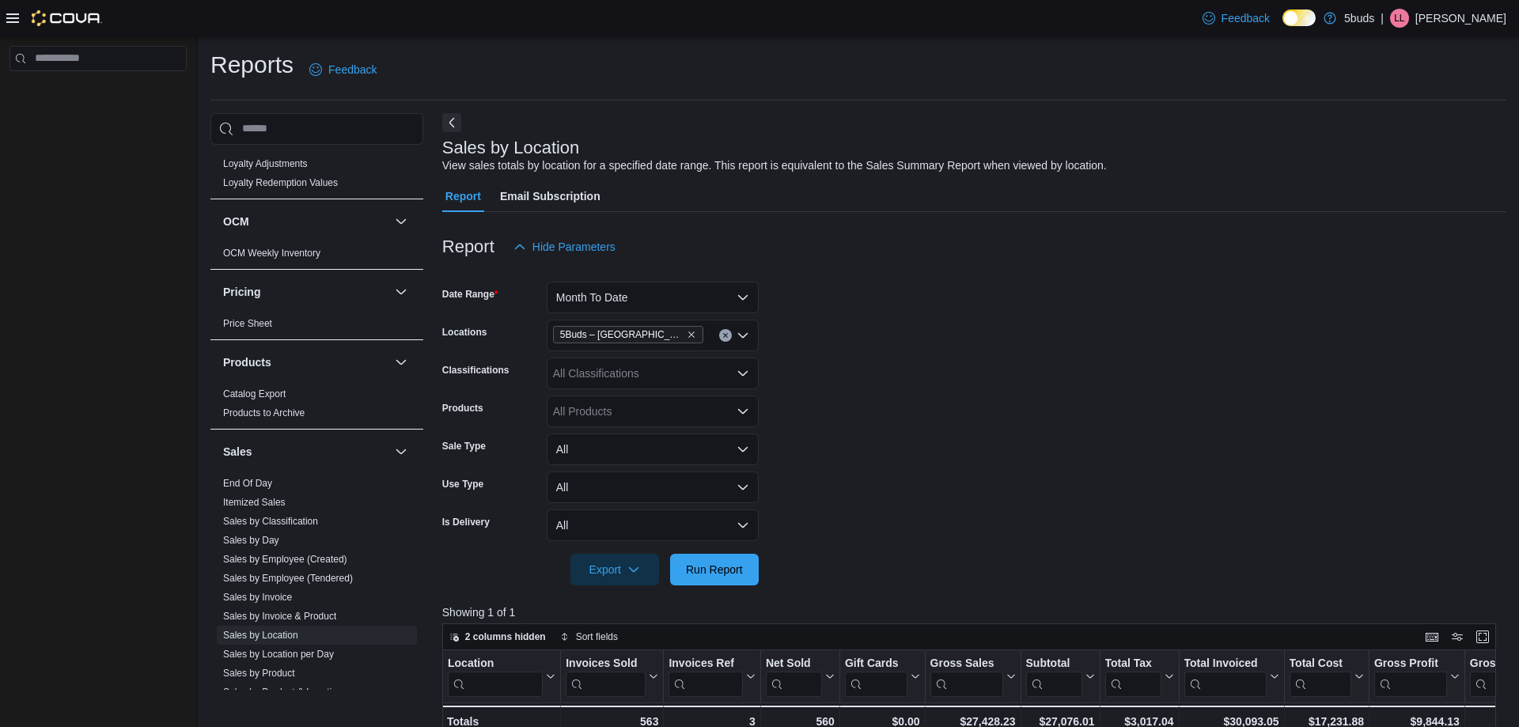
scroll to position [1108, 0]
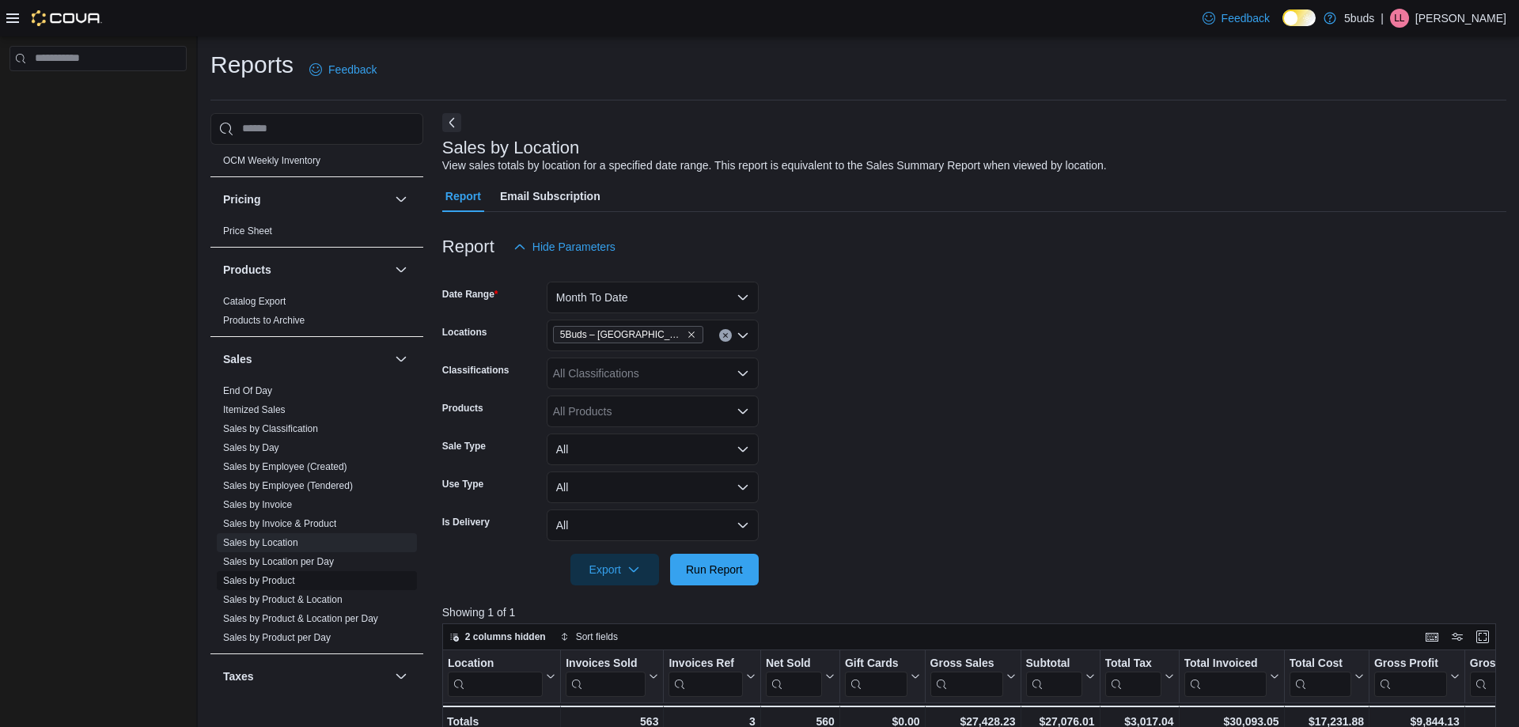
click at [282, 575] on link "Sales by Product" at bounding box center [259, 580] width 72 height 11
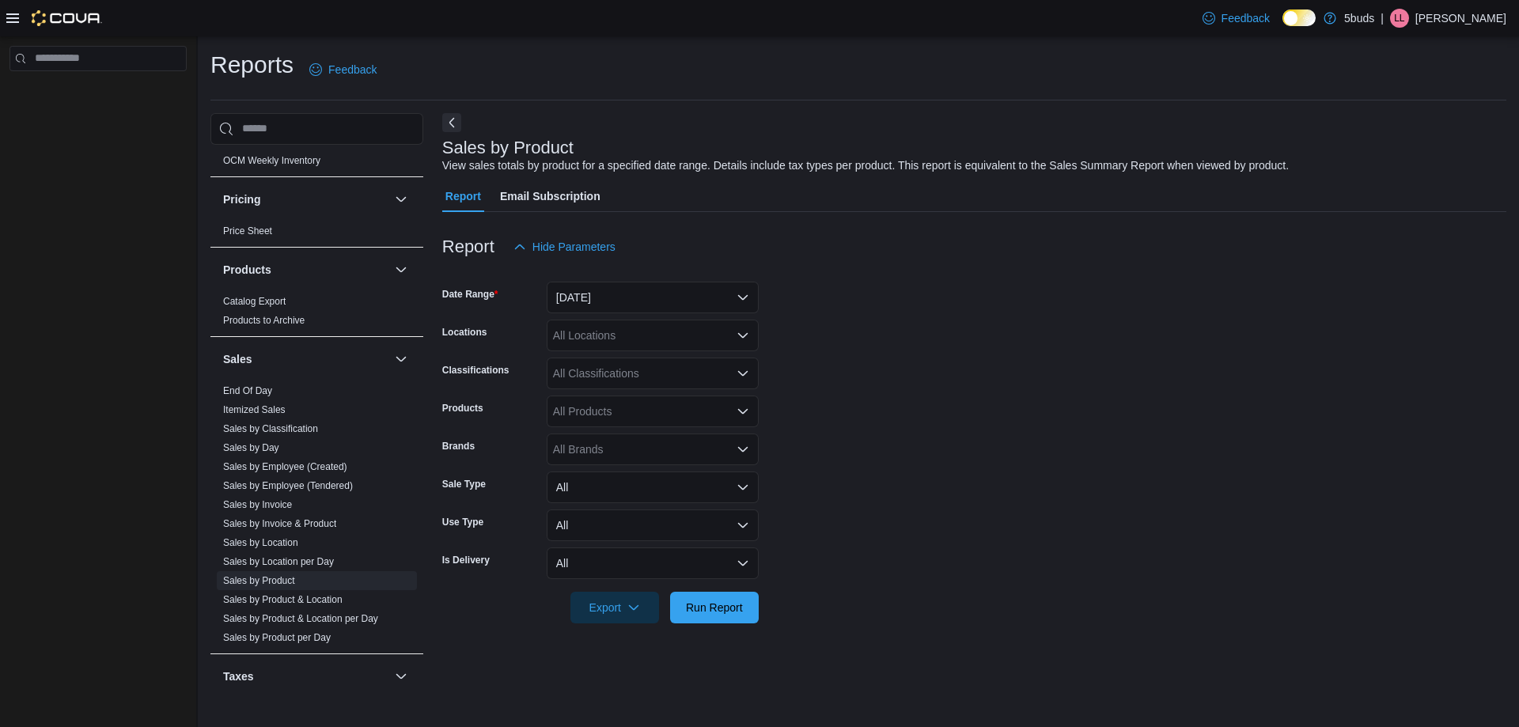
click at [610, 280] on div at bounding box center [974, 272] width 1064 height 19
click at [619, 293] on button "[DATE]" at bounding box center [653, 298] width 212 height 32
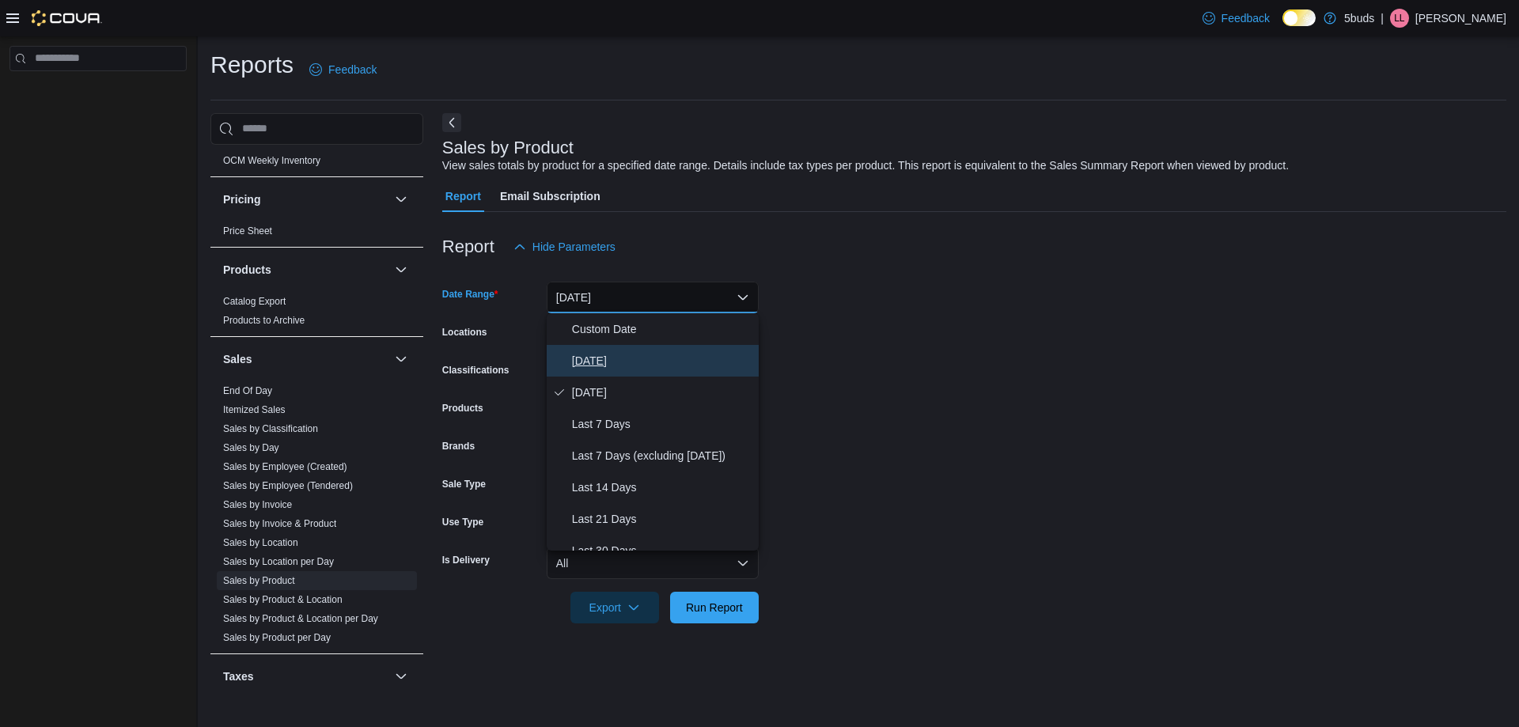
click at [589, 357] on span "[DATE]" at bounding box center [662, 360] width 180 height 19
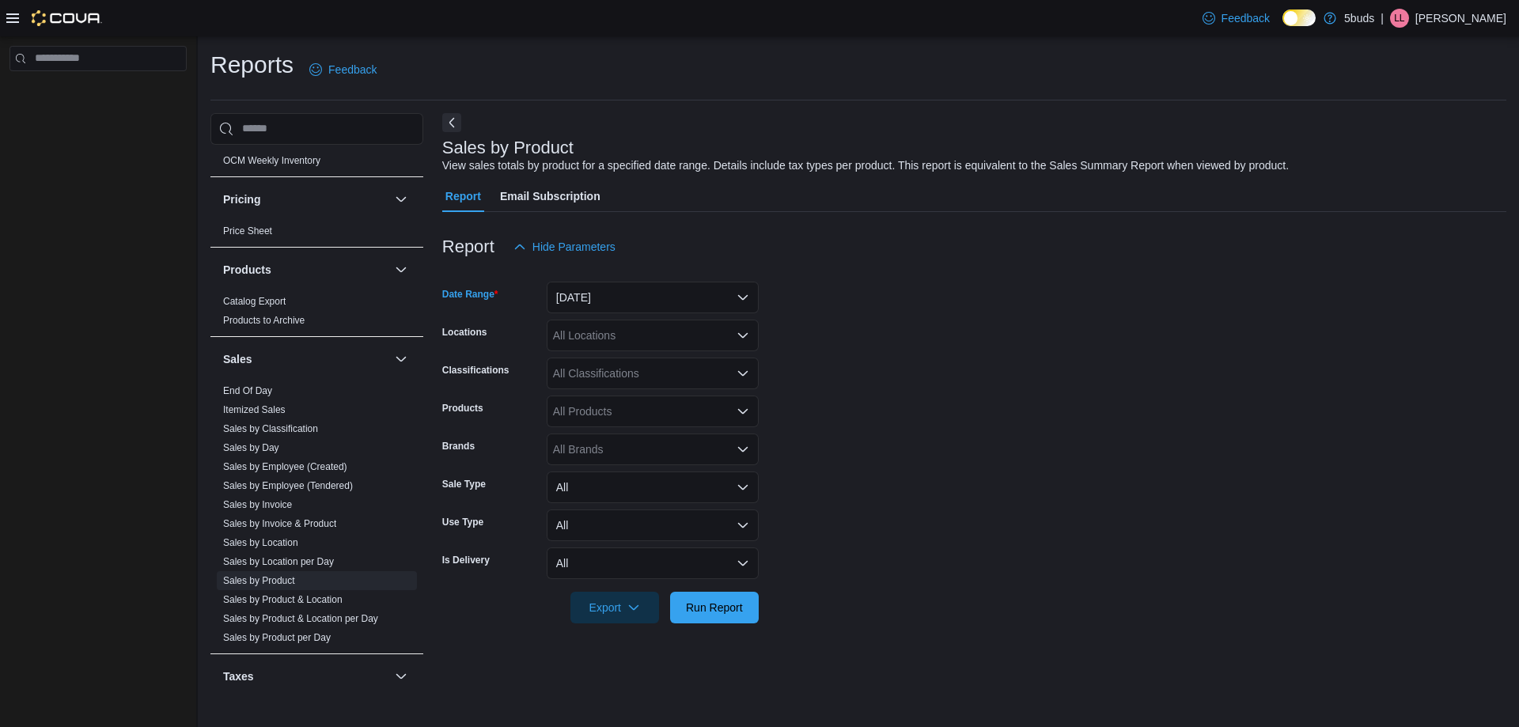
click at [623, 334] on div "All Locations" at bounding box center [653, 336] width 212 height 32
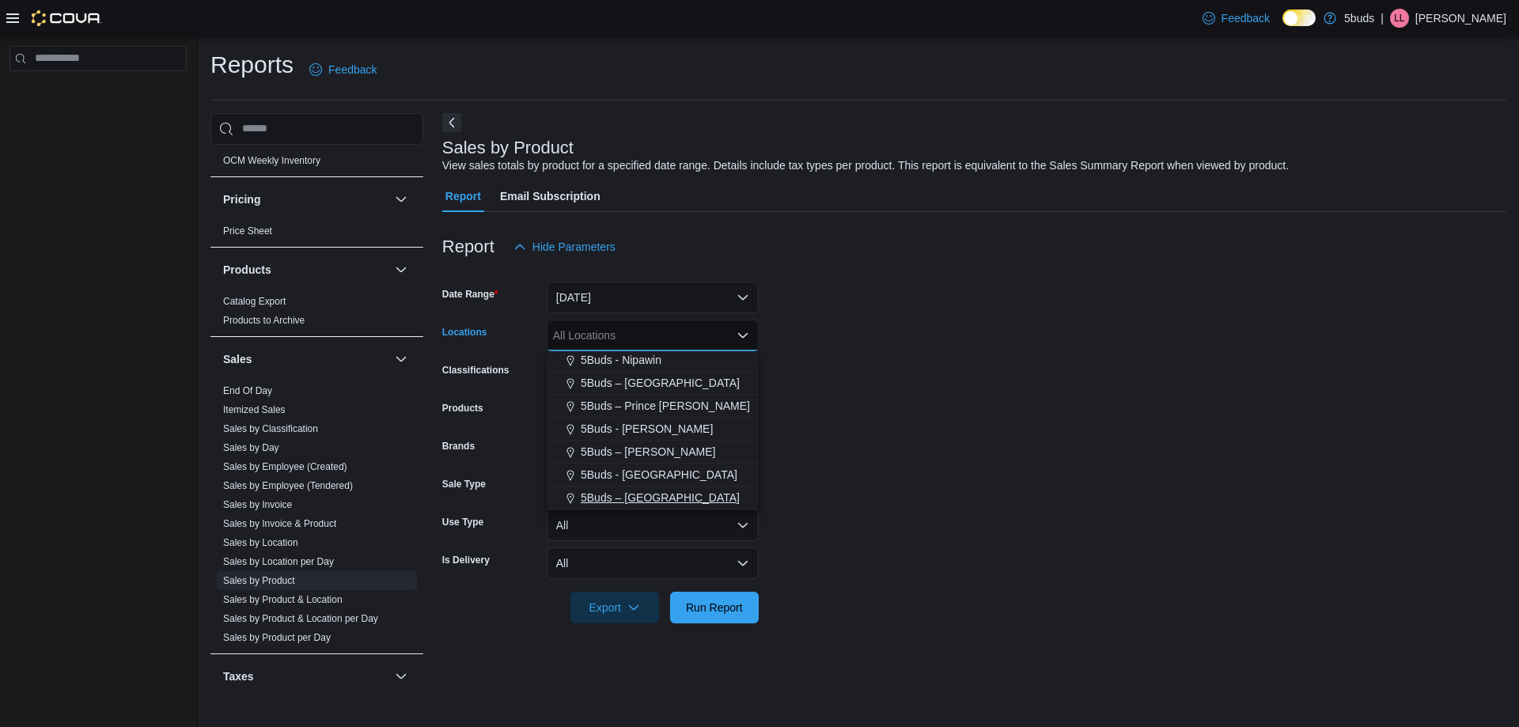
click at [619, 502] on span "5Buds – [GEOGRAPHIC_DATA]" at bounding box center [660, 498] width 159 height 16
click at [703, 593] on span "Run Report" at bounding box center [715, 607] width 70 height 32
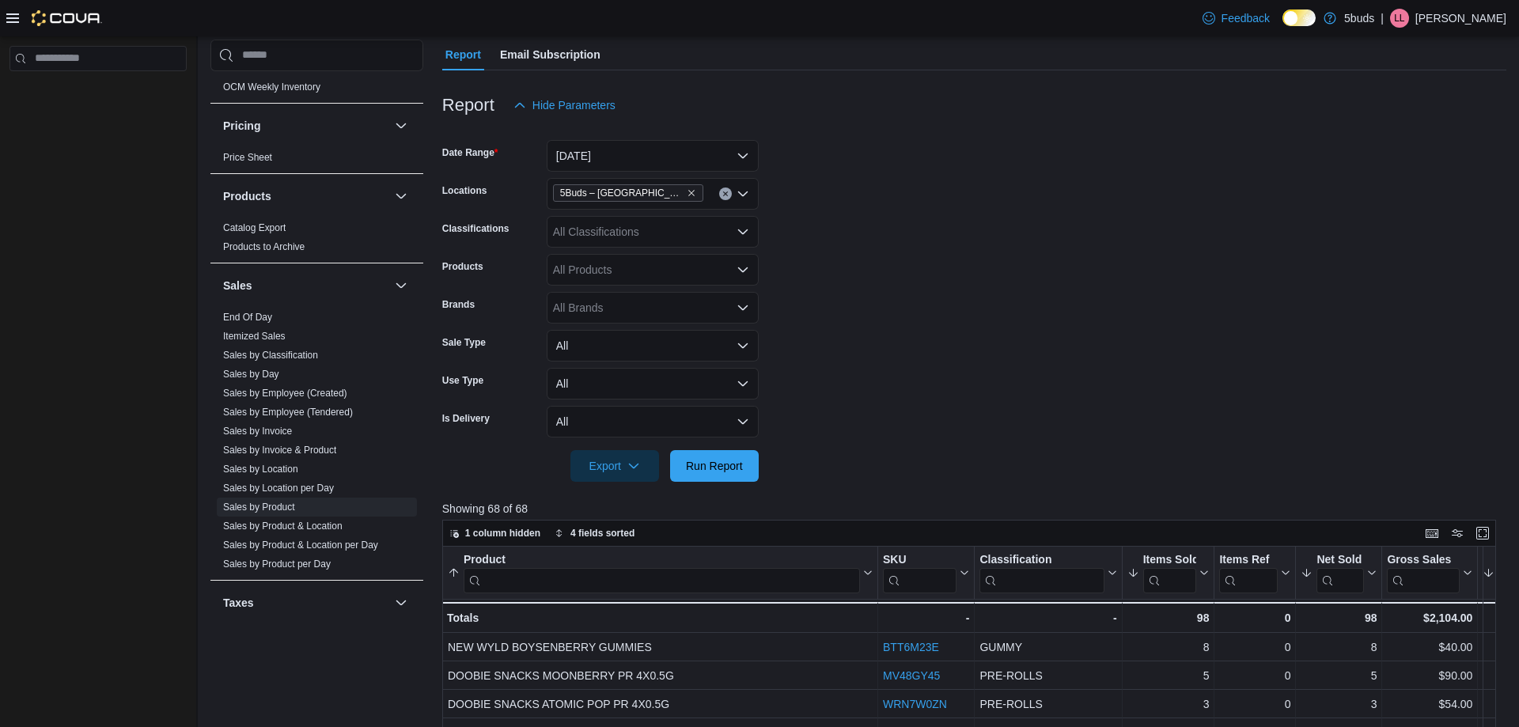
scroll to position [237, 0]
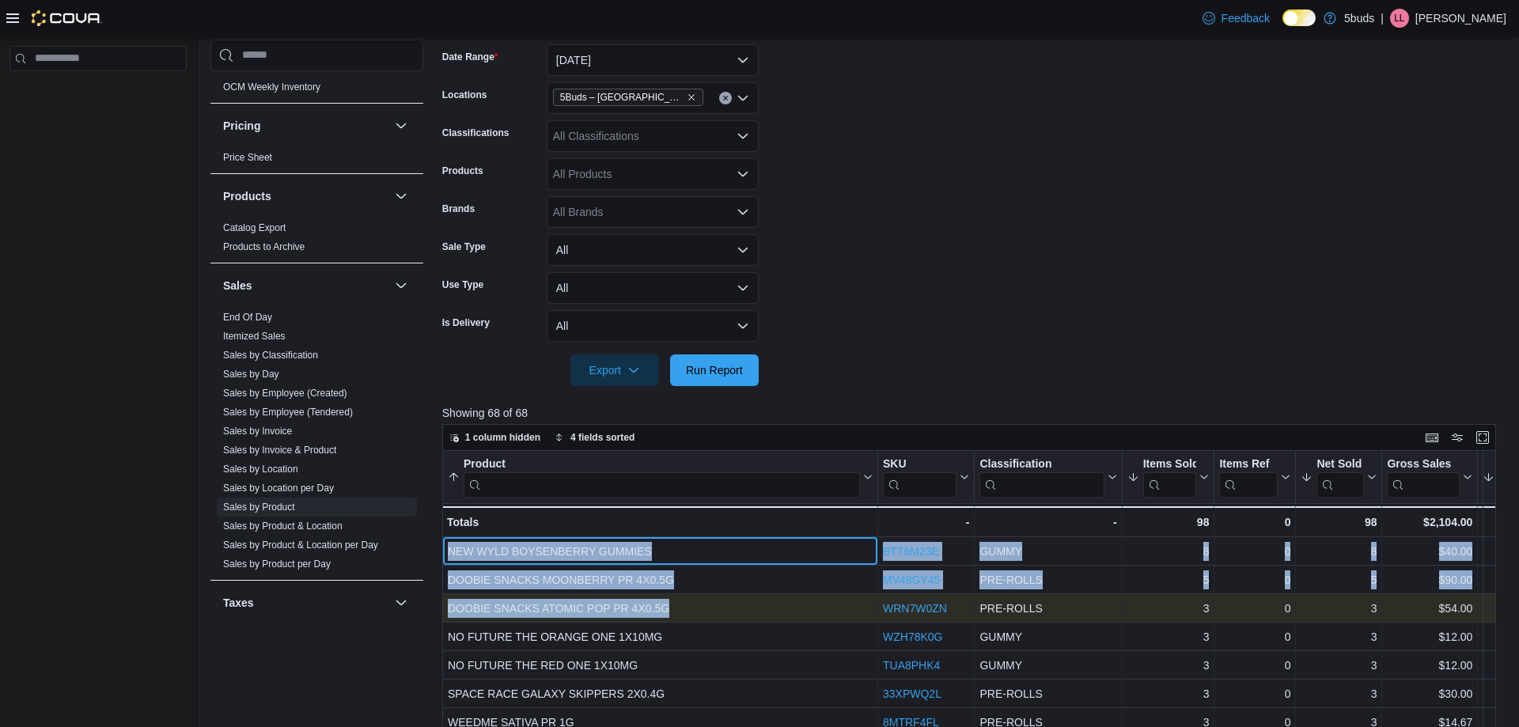
drag, startPoint x: 444, startPoint y: 554, endPoint x: 684, endPoint y: 604, distance: 245.8
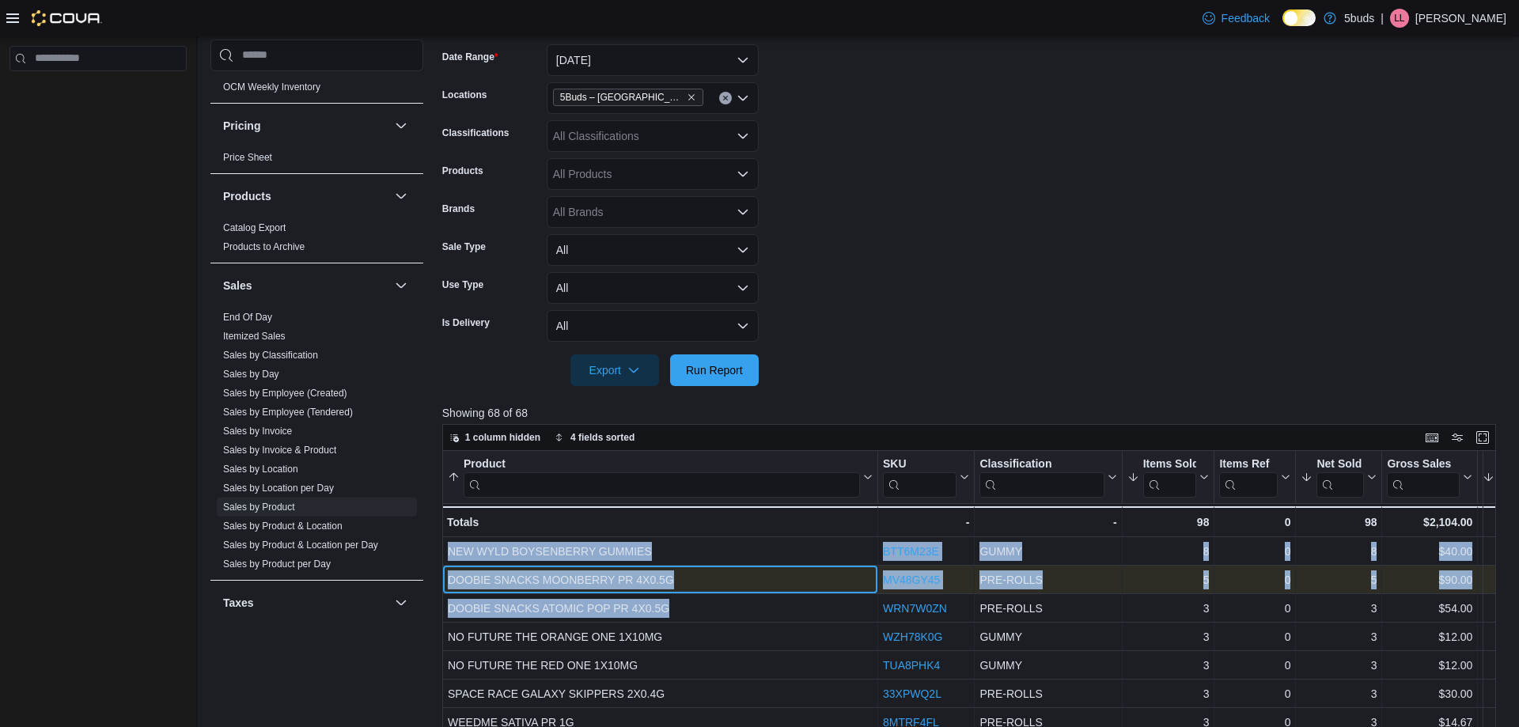
click at [673, 586] on div "DOOBIE SNACKS MOONBERRY PR 4X0.5G" at bounding box center [660, 579] width 425 height 19
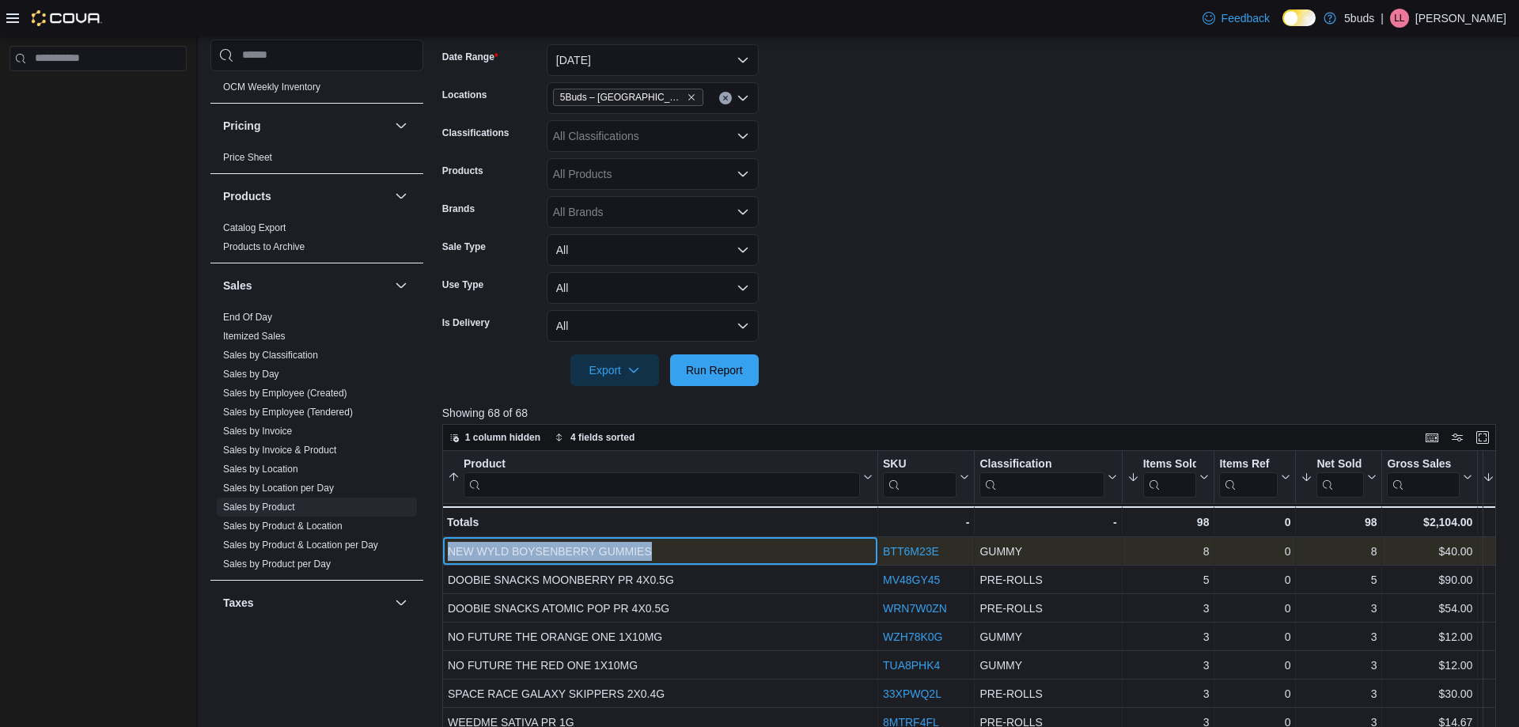
drag, startPoint x: 448, startPoint y: 555, endPoint x: 722, endPoint y: 548, distance: 273.8
click at [722, 548] on div "NEW WYLD BOYSENBERRY GUMMIES" at bounding box center [660, 551] width 425 height 19
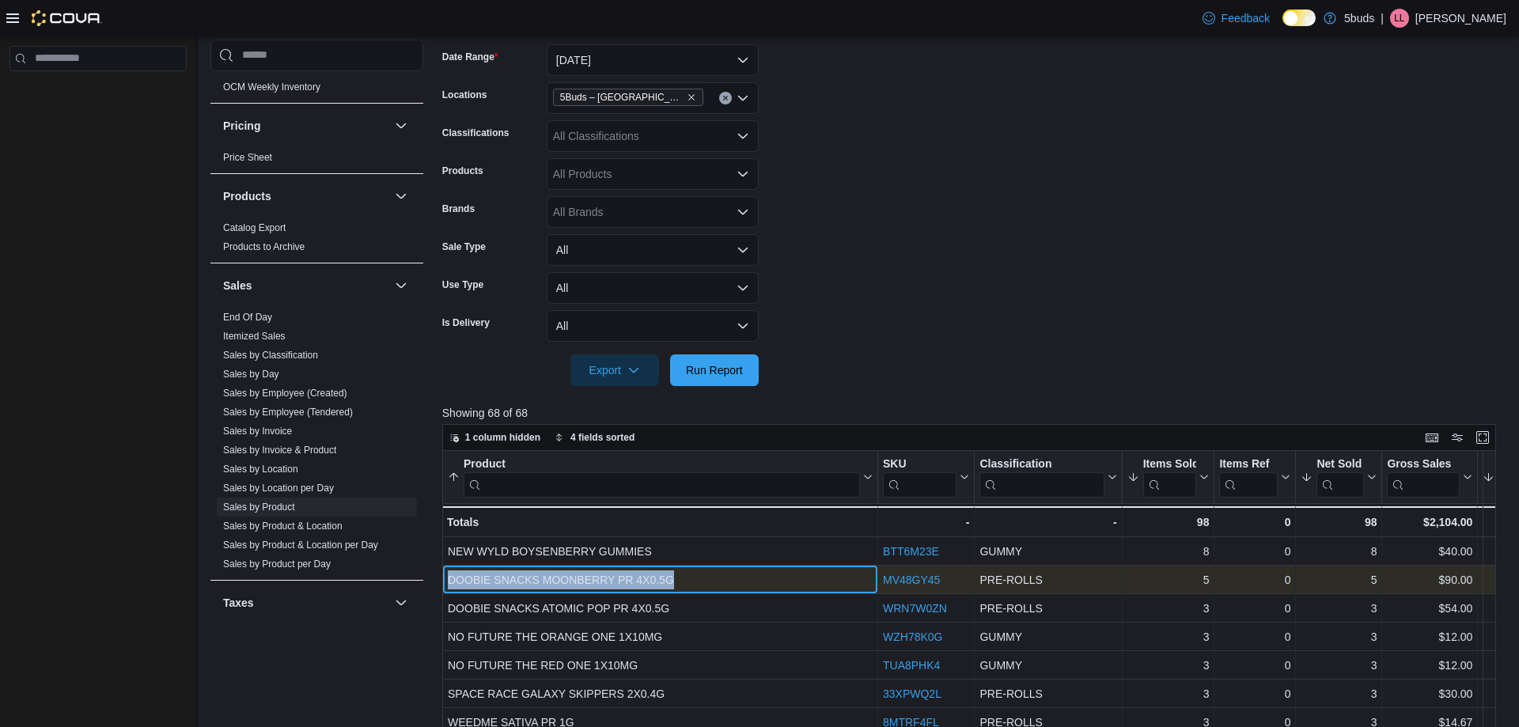
drag, startPoint x: 447, startPoint y: 578, endPoint x: 677, endPoint y: 576, distance: 230.2
click at [677, 576] on div "DOOBIE SNACKS MOONBERRY PR 4X0.5G - Product, column 1, row 2" at bounding box center [660, 580] width 436 height 28
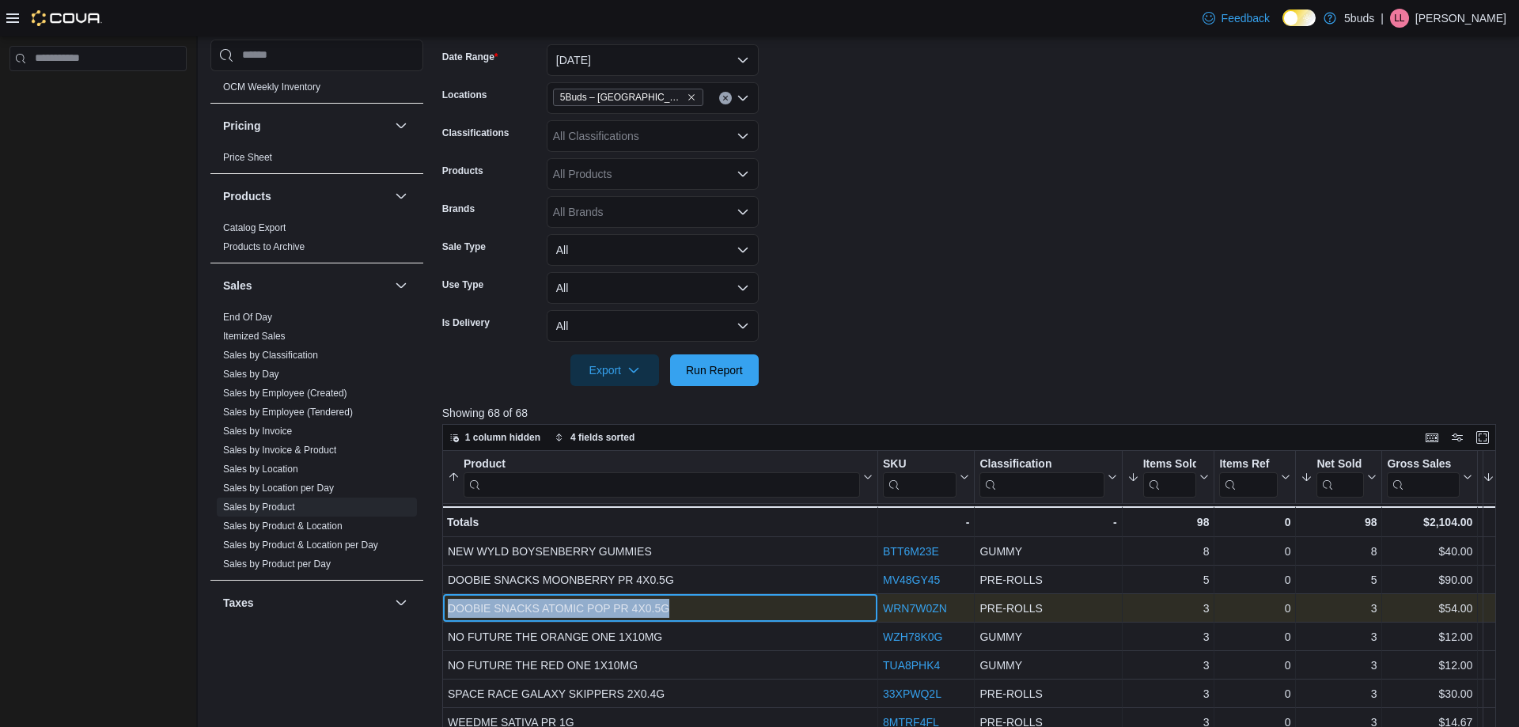
drag, startPoint x: 449, startPoint y: 607, endPoint x: 671, endPoint y: 608, distance: 221.5
click at [671, 608] on div "DOOBIE SNACKS ATOMIC POP PR 4X0.5G" at bounding box center [660, 608] width 425 height 19
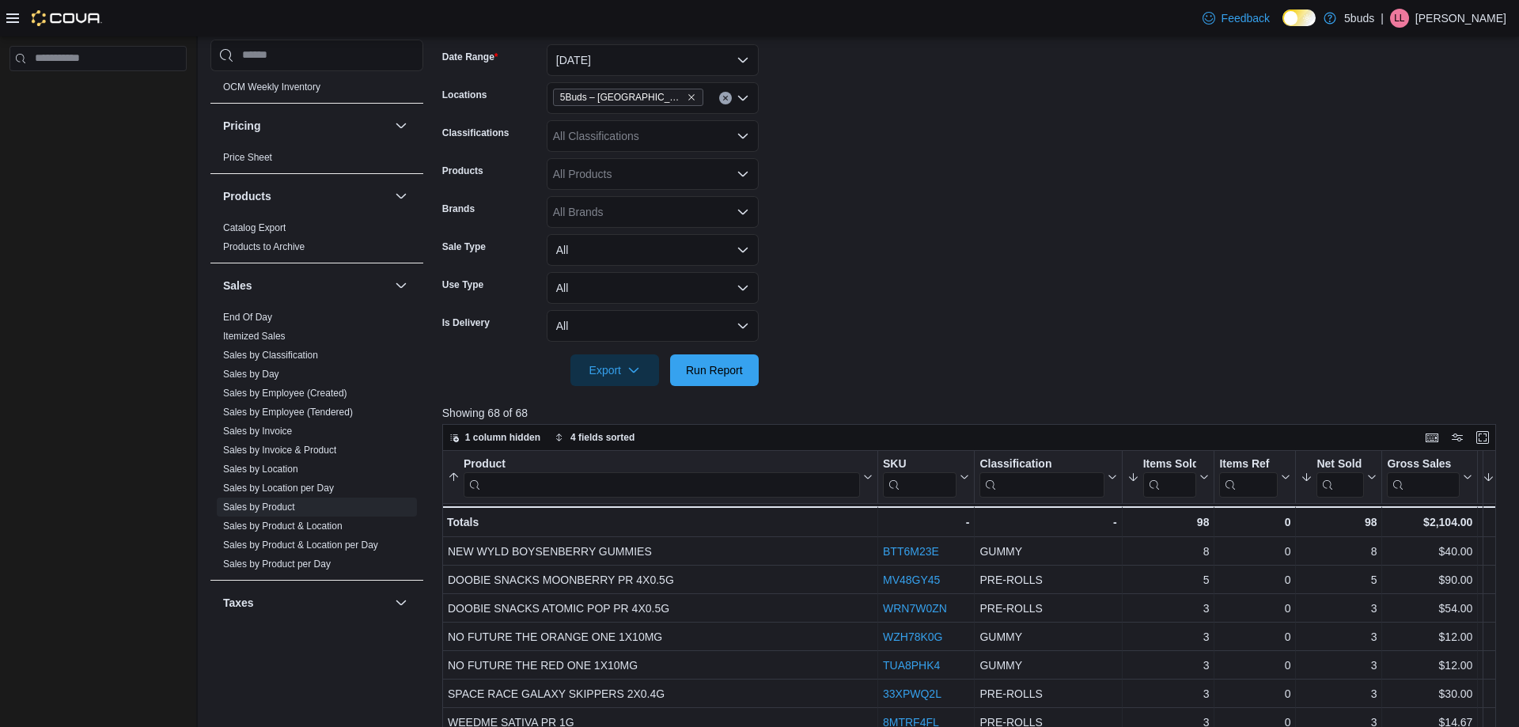
click at [1452, 22] on p "[PERSON_NAME]" at bounding box center [1460, 18] width 91 height 19
click at [1410, 153] on span "Sign Out" at bounding box center [1404, 155] width 43 height 16
